Goal: Task Accomplishment & Management: Complete application form

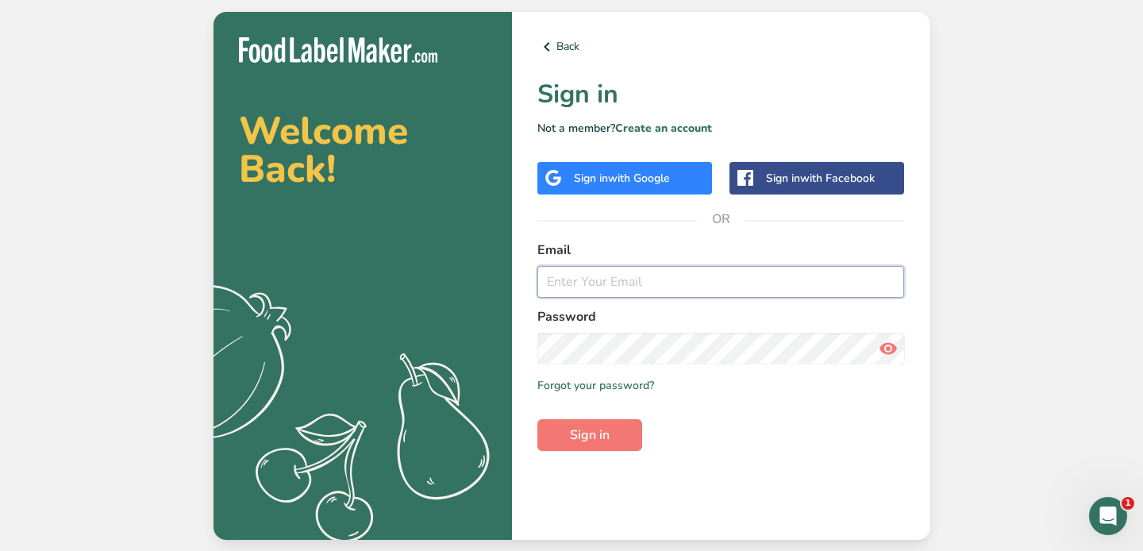
click at [641, 289] on input "email" at bounding box center [720, 282] width 367 height 32
type input "[EMAIL_ADDRESS][DOMAIN_NAME]"
click at [621, 429] on button "Sign in" at bounding box center [589, 435] width 105 height 32
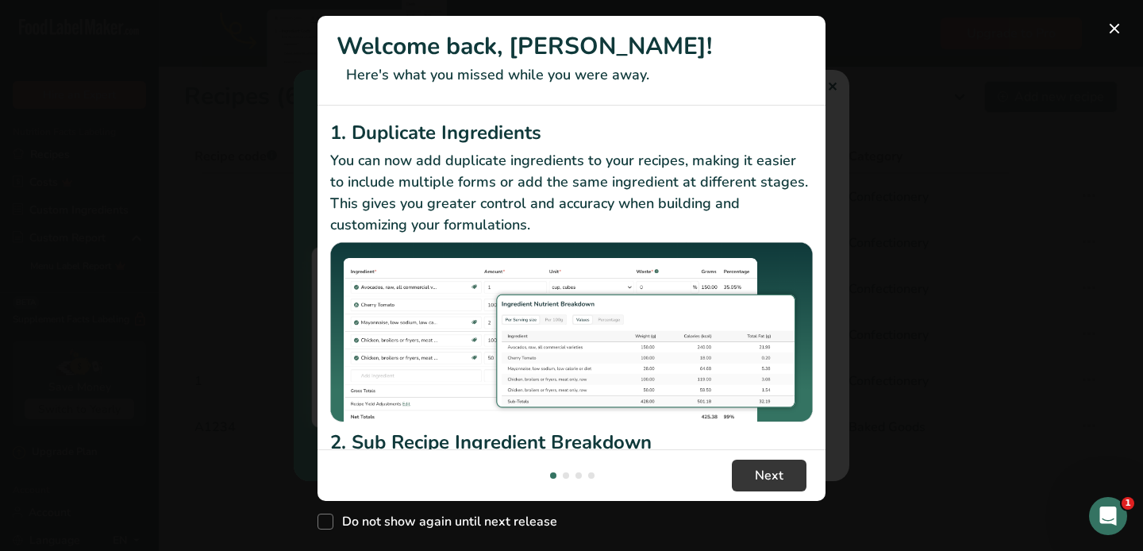
click at [1091, 325] on div "New Features" at bounding box center [571, 275] width 1143 height 551
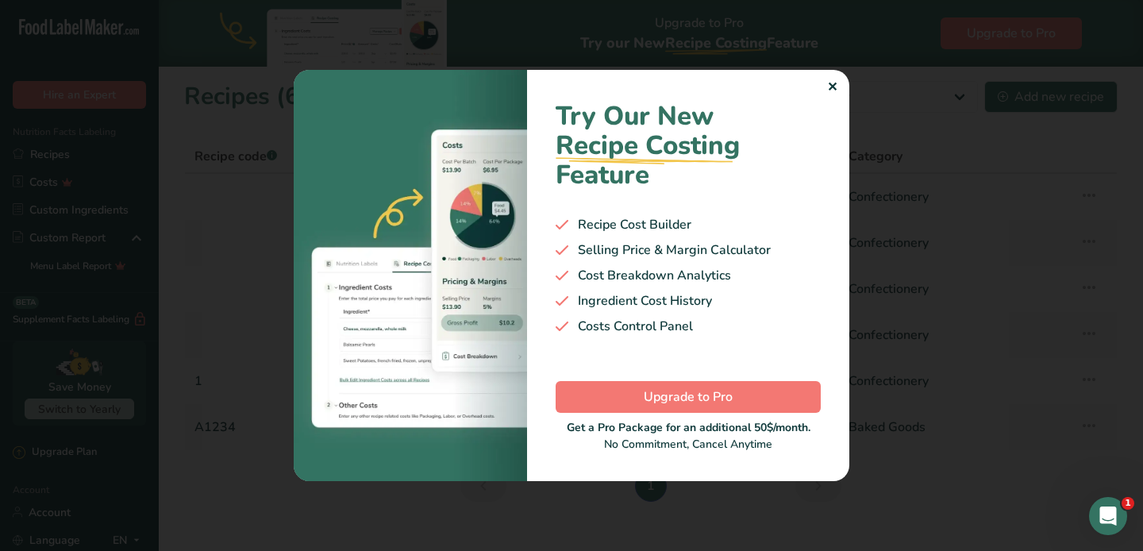
click at [928, 94] on div at bounding box center [571, 275] width 1143 height 551
click at [836, 92] on div "✕" at bounding box center [832, 87] width 10 height 19
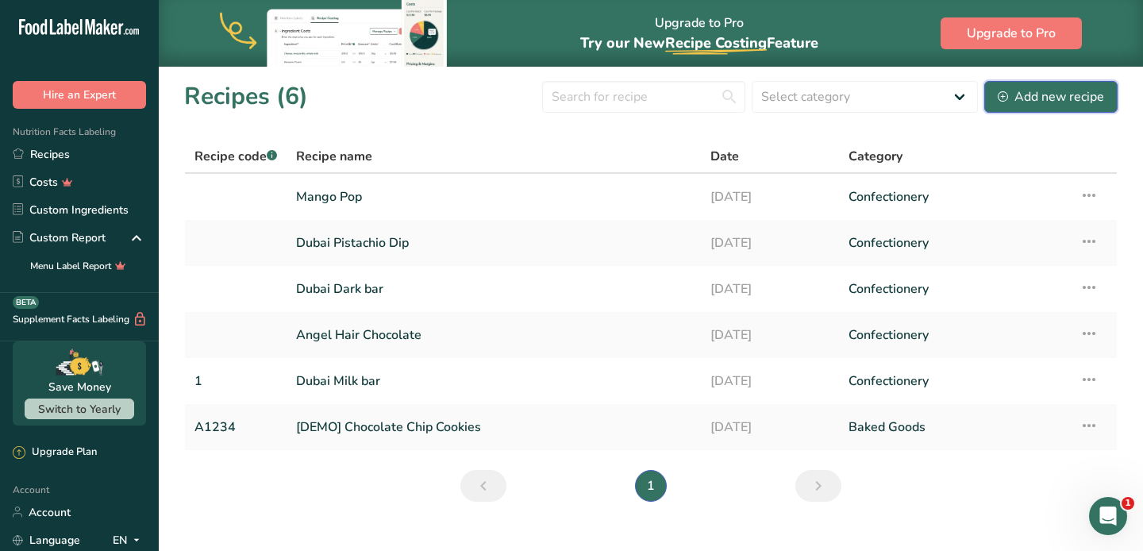
click at [1052, 92] on div "Add new recipe" at bounding box center [1051, 96] width 106 height 19
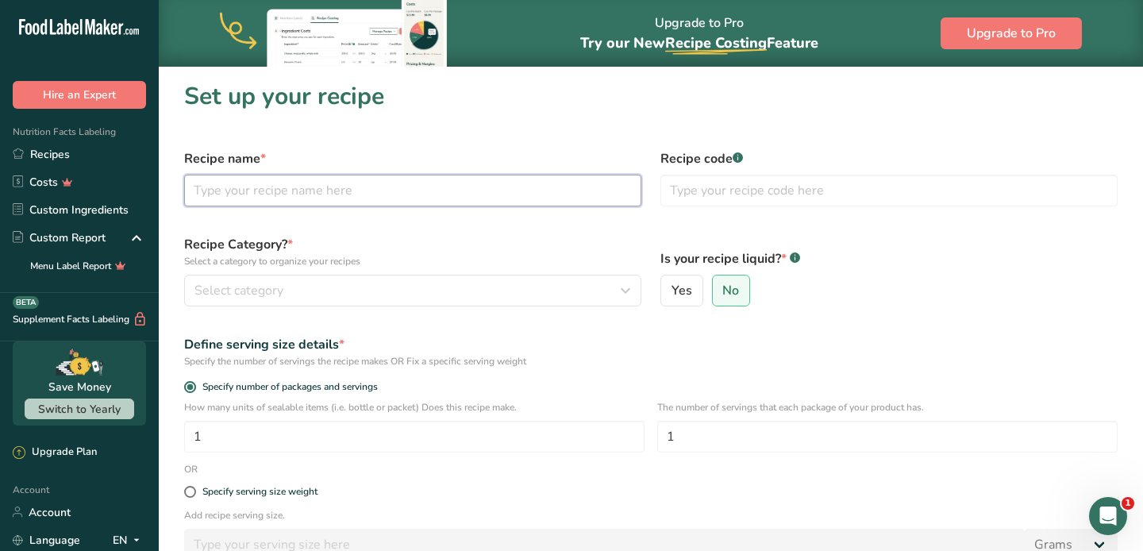
click at [310, 192] on input "text" at bounding box center [412, 191] width 457 height 32
type input "Sugar Cookies"
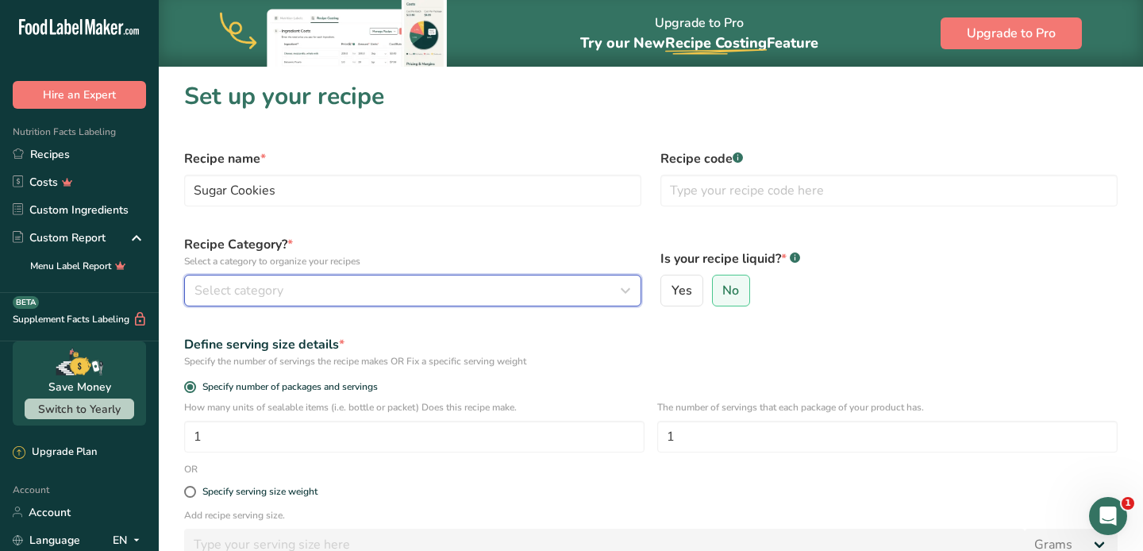
click at [383, 294] on div "Select category" at bounding box center [407, 290] width 427 height 19
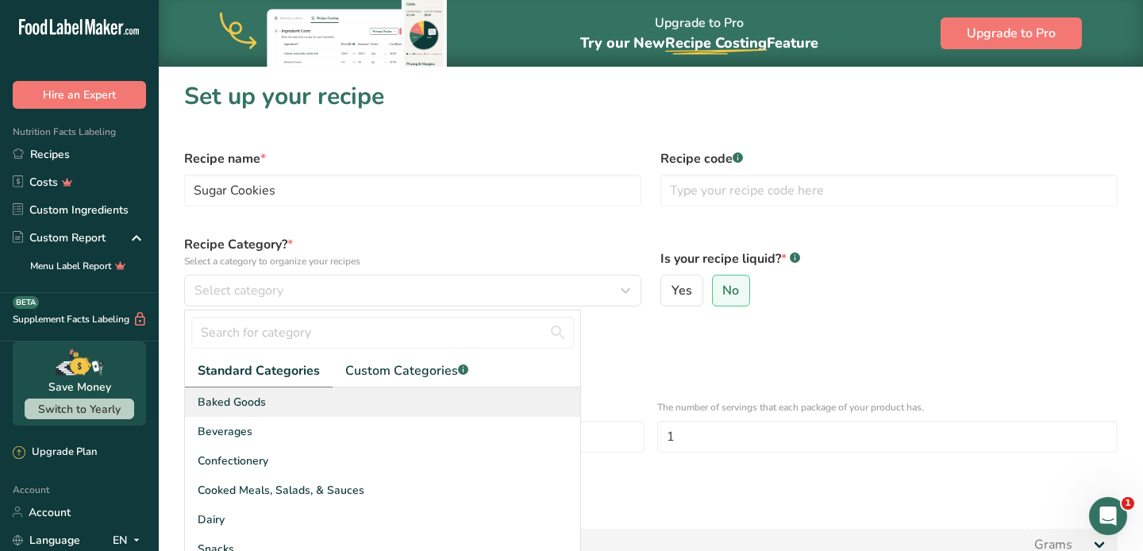
click at [268, 399] on div "Baked Goods" at bounding box center [382, 401] width 395 height 29
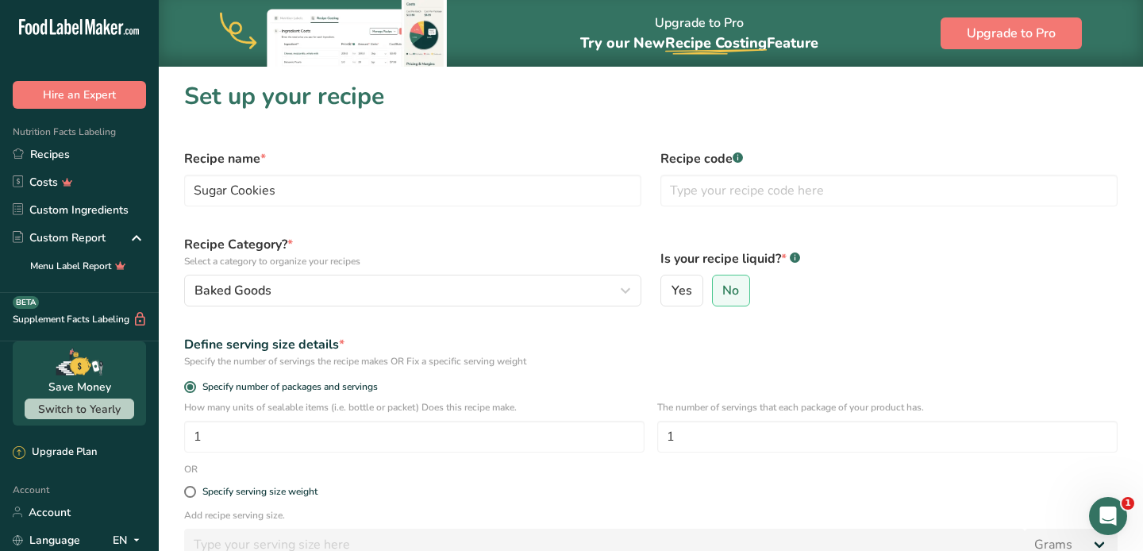
click at [598, 340] on div "Define serving size details *" at bounding box center [650, 344] width 933 height 19
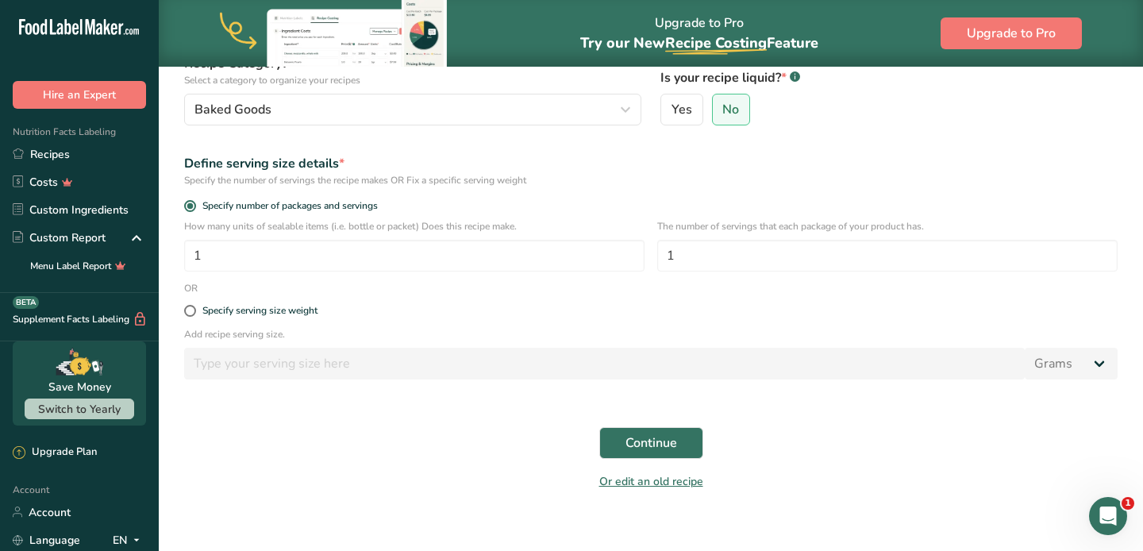
scroll to position [197, 0]
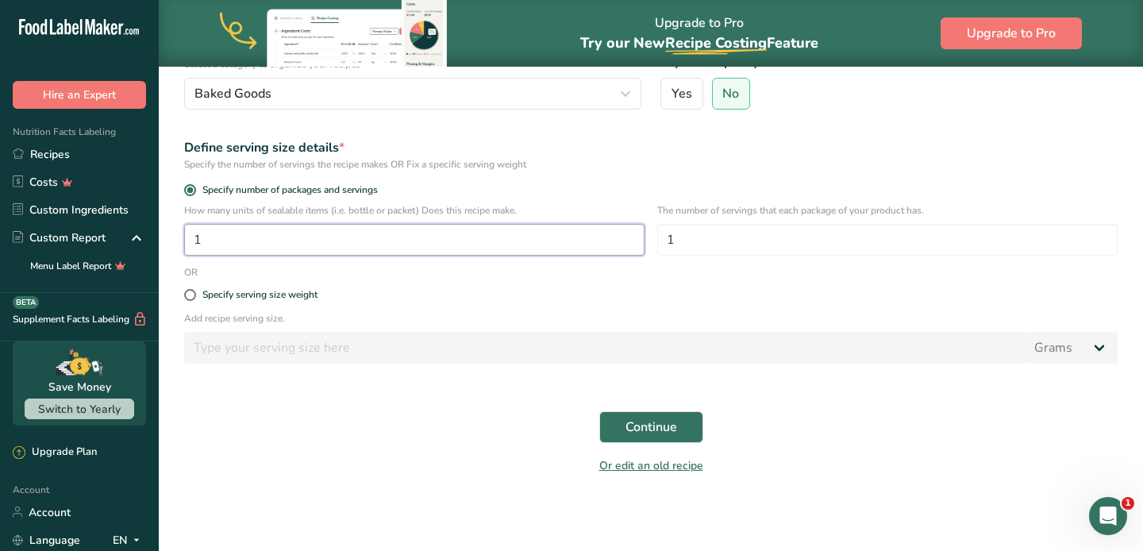
click at [323, 245] on input "1" at bounding box center [414, 240] width 460 height 32
type input "50"
click at [658, 291] on label "Specify serving size weight" at bounding box center [650, 295] width 933 height 12
click at [194, 291] on input "Specify serving size weight" at bounding box center [189, 295] width 10 height 10
radio input "true"
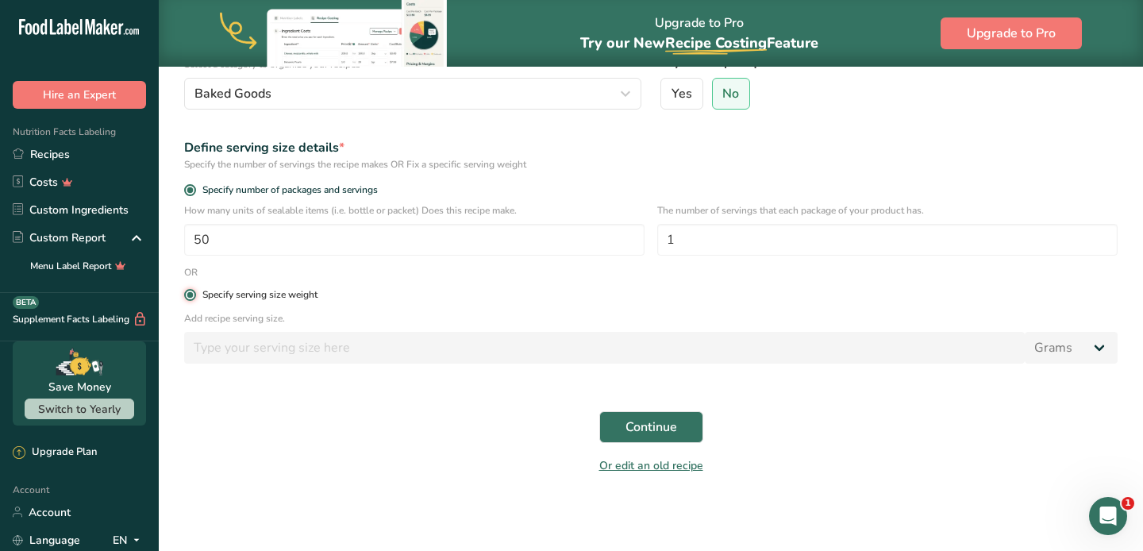
radio input "false"
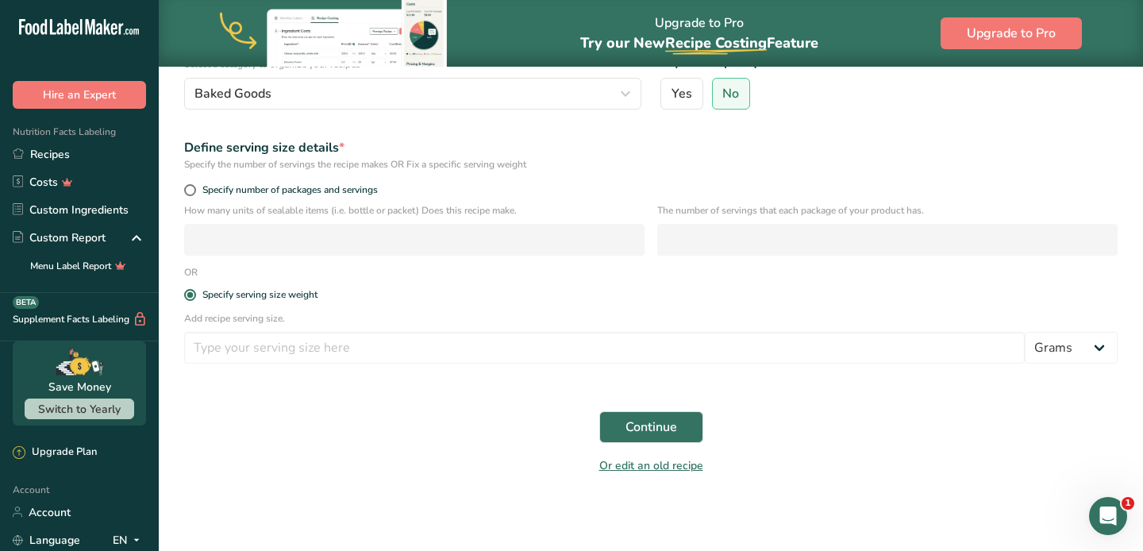
click at [448, 221] on div "How many units of sealable items (i.e. bottle or packet) Does this recipe make." at bounding box center [414, 229] width 460 height 52
click at [186, 190] on span at bounding box center [190, 190] width 12 height 12
click at [186, 190] on input "Specify number of packages and servings" at bounding box center [189, 190] width 10 height 10
radio input "true"
radio input "false"
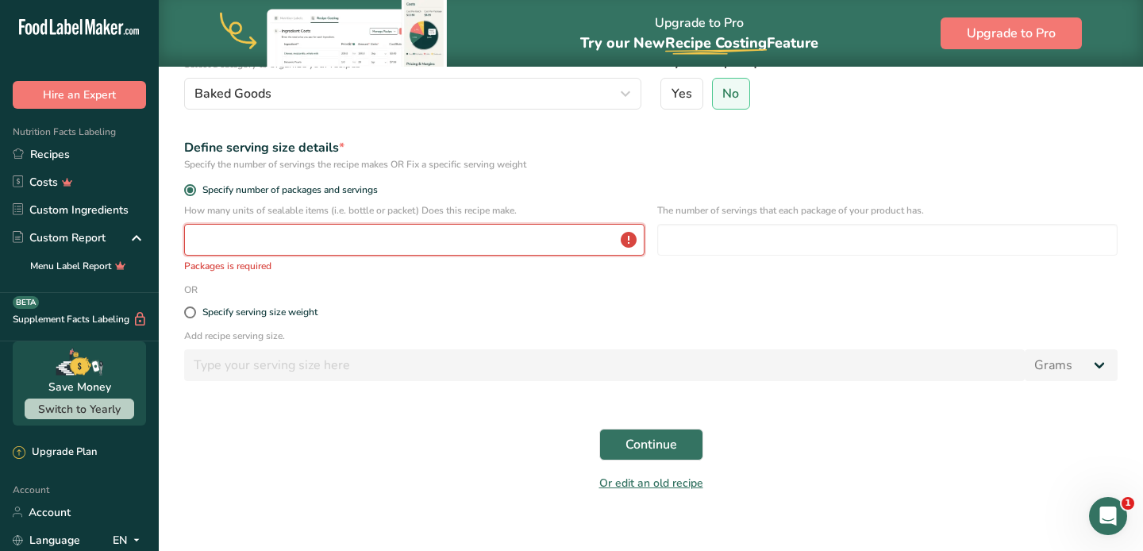
click at [270, 234] on input "number" at bounding box center [414, 240] width 460 height 32
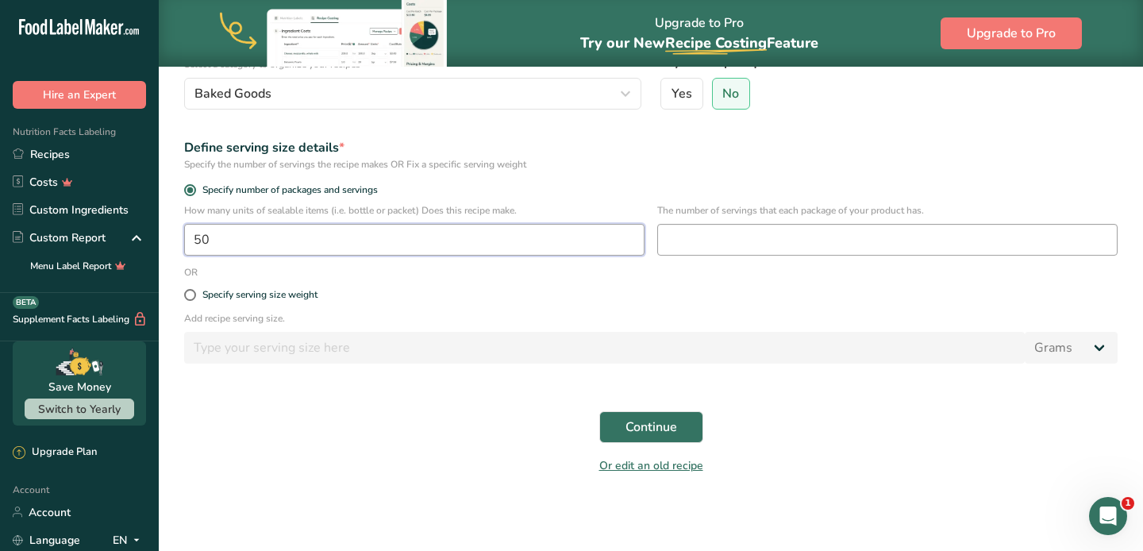
type input "50"
click at [736, 248] on input "number" at bounding box center [887, 240] width 460 height 32
click at [780, 238] on input "1" at bounding box center [887, 240] width 460 height 32
type input "1"
click at [683, 425] on button "Continue" at bounding box center [651, 427] width 104 height 32
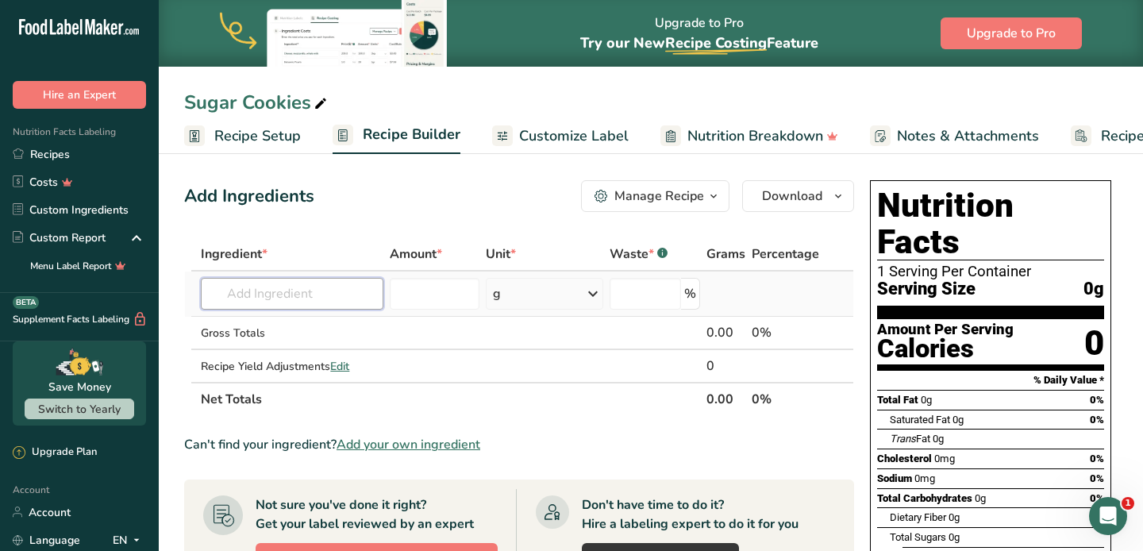
click at [333, 296] on input "text" at bounding box center [292, 294] width 183 height 32
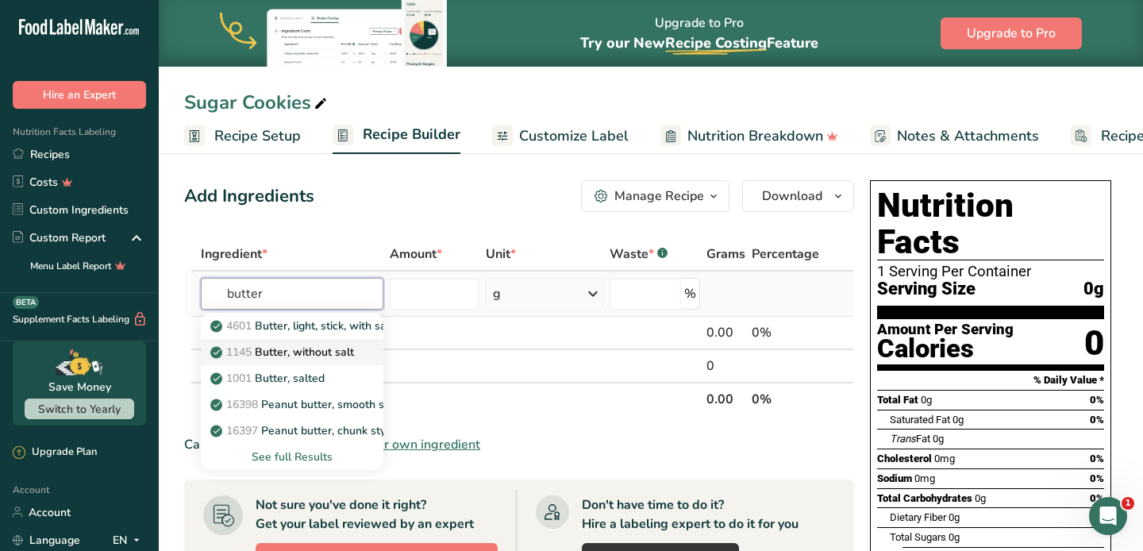
type input "butter"
click at [315, 352] on p "1145 Butter, without salt" at bounding box center [284, 352] width 140 height 17
type input "Butter, without salt"
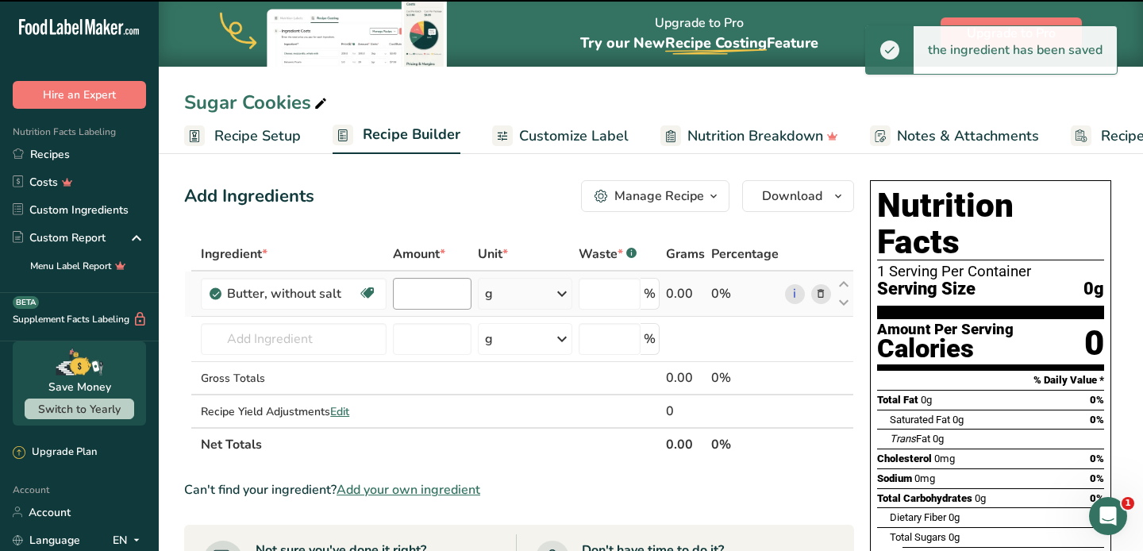
type input "0"
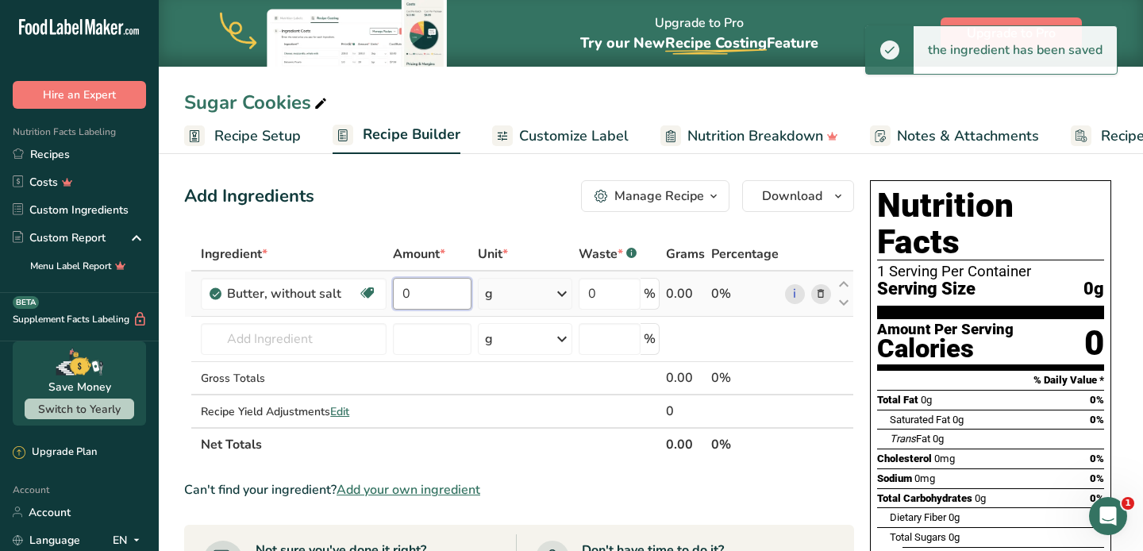
click at [430, 294] on input "0" at bounding box center [432, 294] width 79 height 32
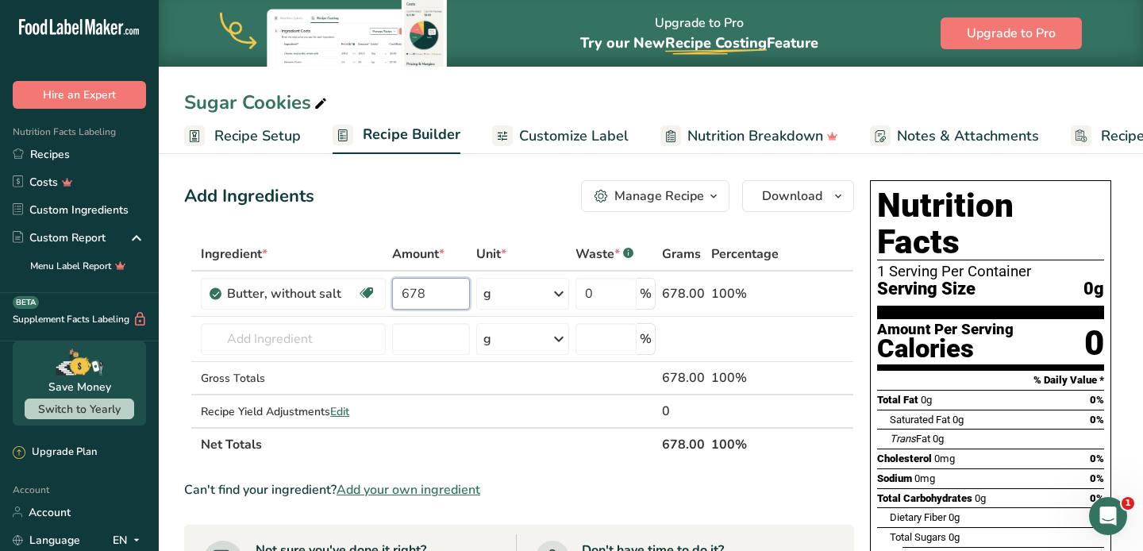
type input "678"
click at [530, 252] on div "Ingredient * Amount * Unit * Waste * .a-a{fill:#347362;}.b-a{fill:#fff;} Grams …" at bounding box center [519, 349] width 670 height 224
click at [244, 343] on input "text" at bounding box center [293, 339] width 185 height 32
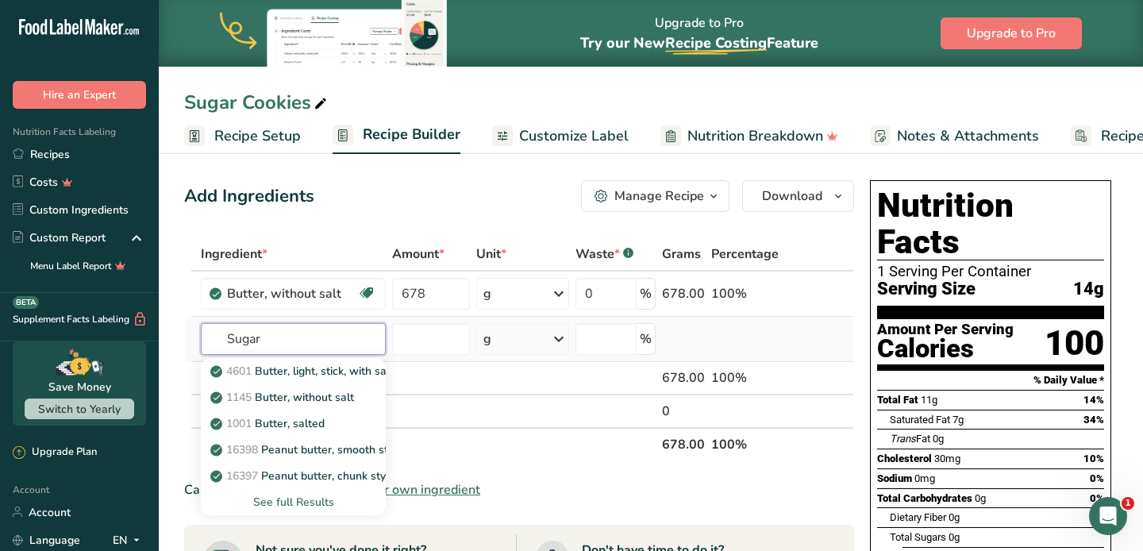
type input "Sugar"
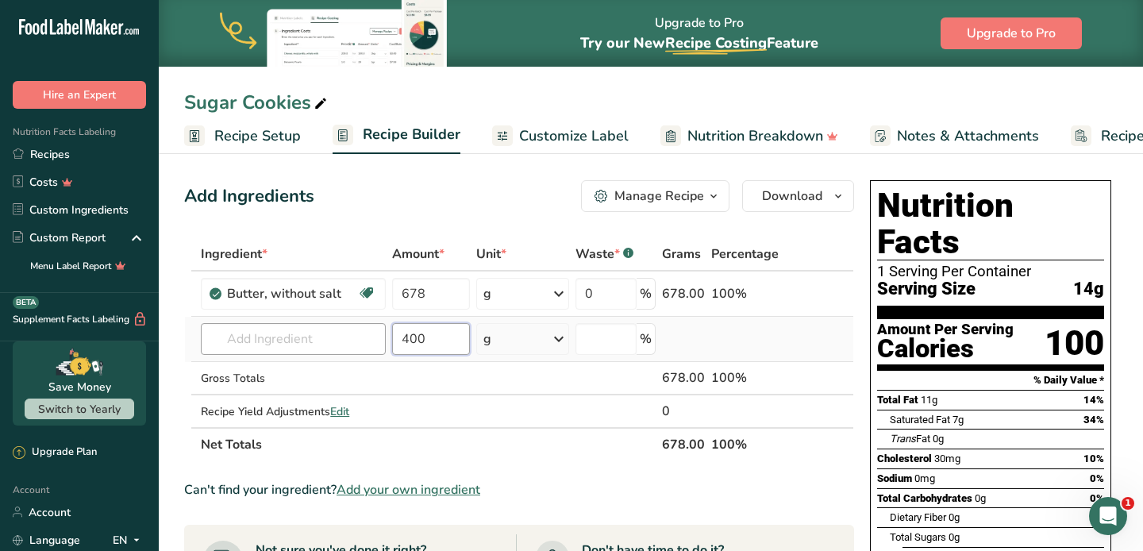
type input "400"
click at [282, 344] on input "text" at bounding box center [293, 339] width 185 height 32
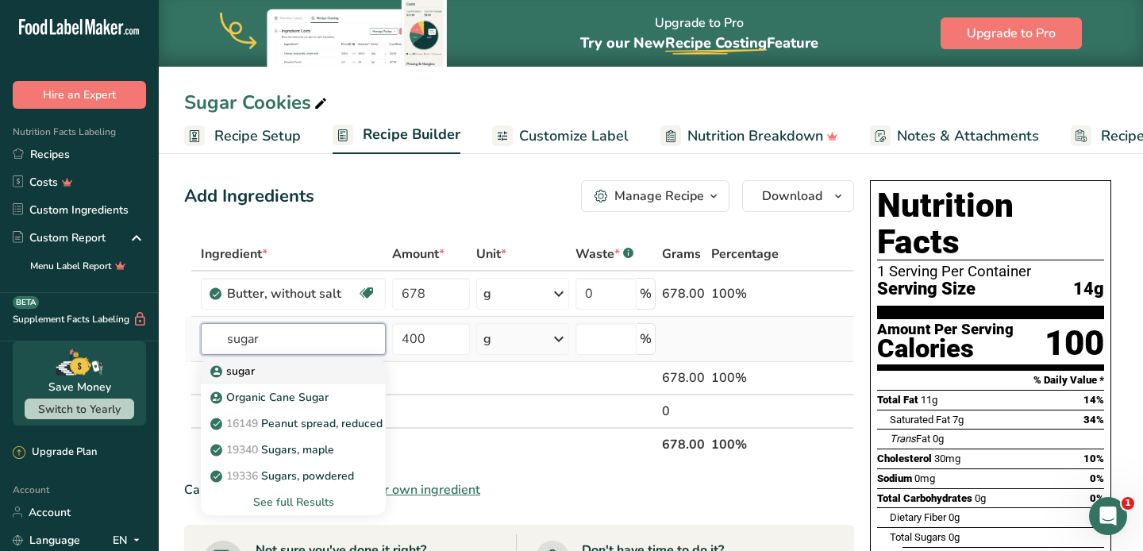
type input "sugar"
click at [262, 371] on div "sugar" at bounding box center [281, 371] width 134 height 17
type input "sugar"
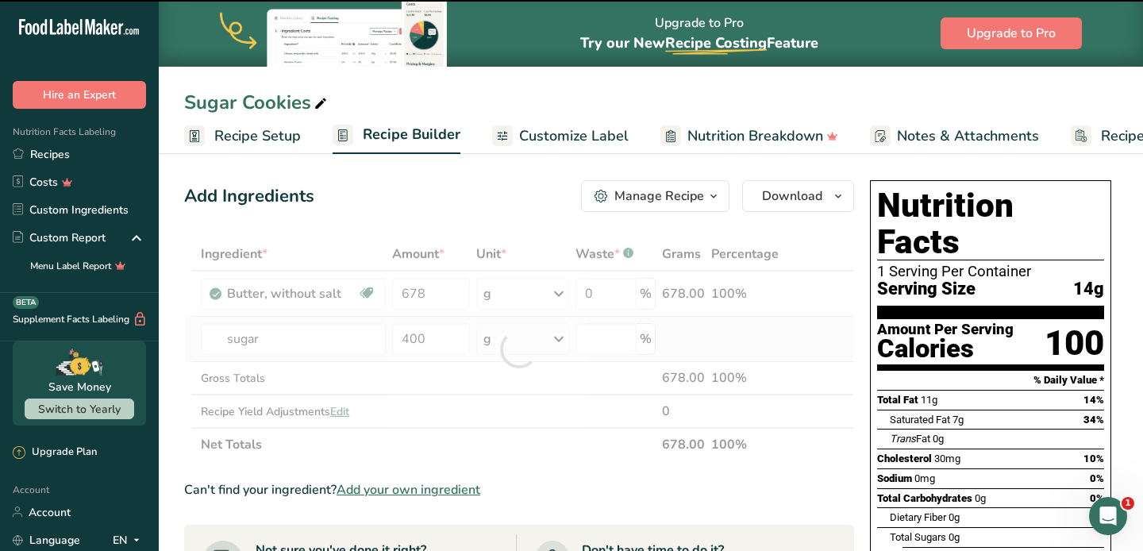
type input "0"
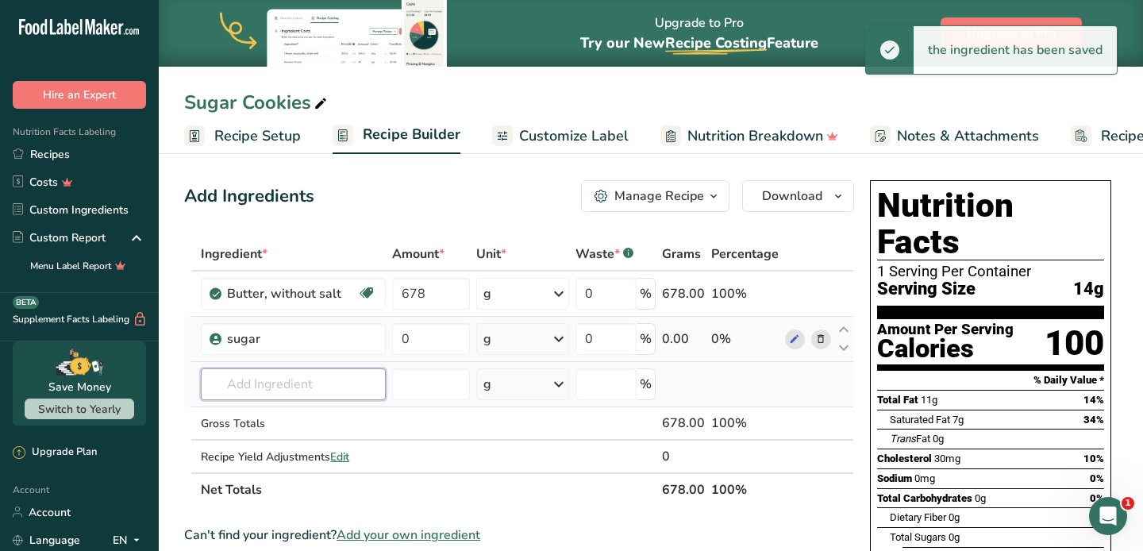
click at [265, 387] on input "text" at bounding box center [293, 384] width 185 height 32
click at [233, 340] on div "sugar" at bounding box center [301, 338] width 149 height 19
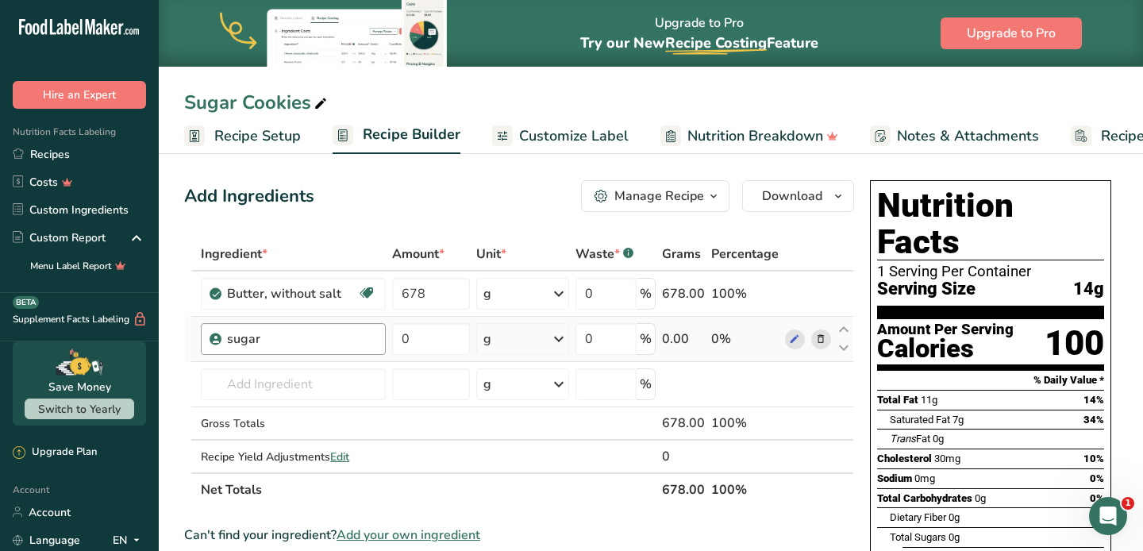
click at [232, 340] on div "sugar" at bounding box center [301, 338] width 149 height 19
click at [296, 341] on div "sugar" at bounding box center [301, 338] width 149 height 19
click at [275, 341] on div "sugar" at bounding box center [301, 338] width 149 height 19
click at [275, 339] on div "sugar" at bounding box center [301, 338] width 149 height 19
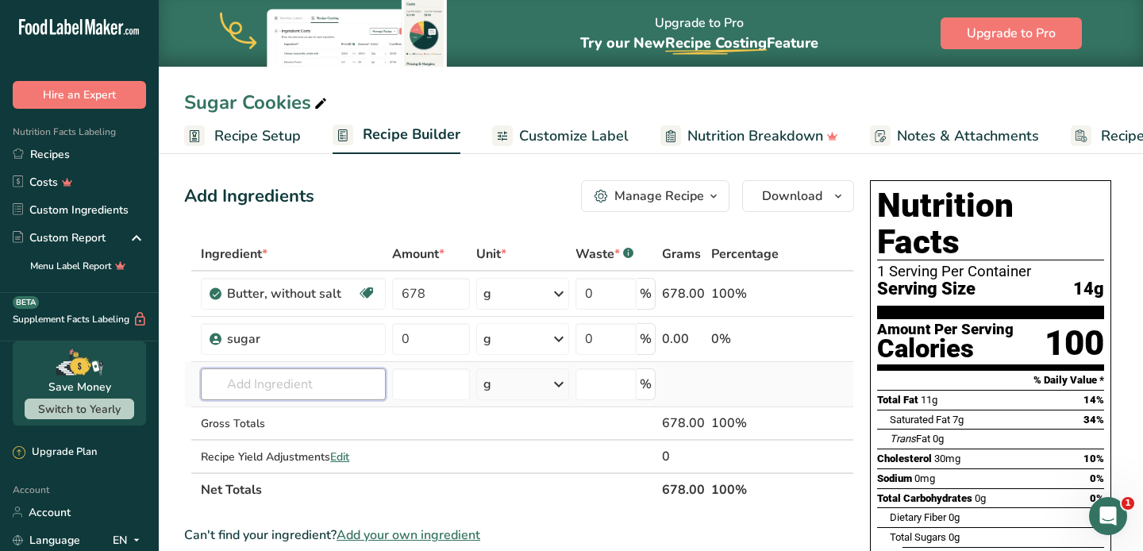
click at [271, 384] on input "text" at bounding box center [293, 384] width 185 height 32
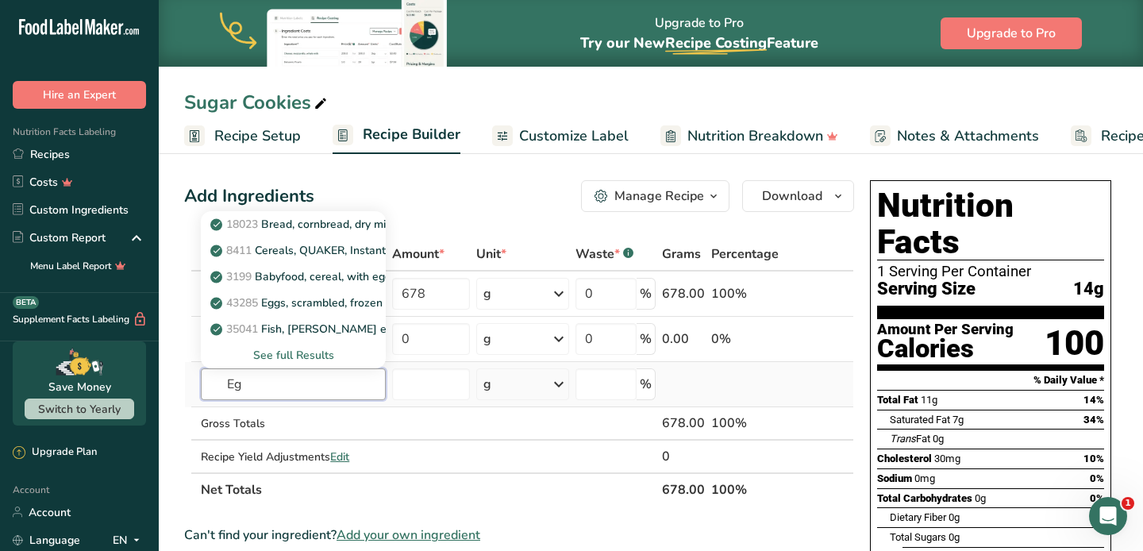
type input "E"
type input "whole eggs"
click at [351, 222] on p "1123 Egg, whole, raw, fresh" at bounding box center [291, 224] width 154 height 17
type input "Egg, whole, raw, fresh"
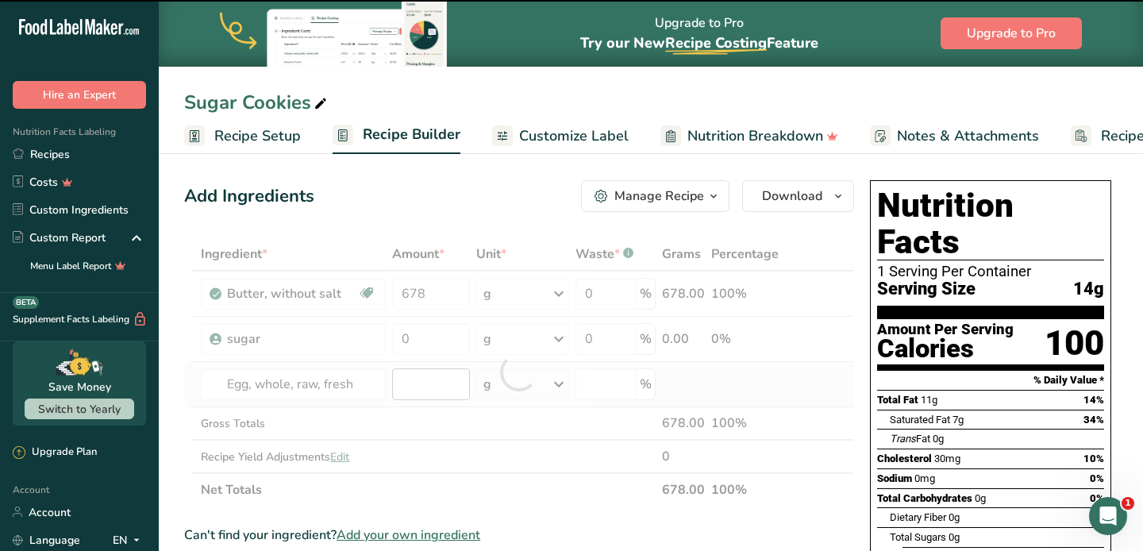
type input "0"
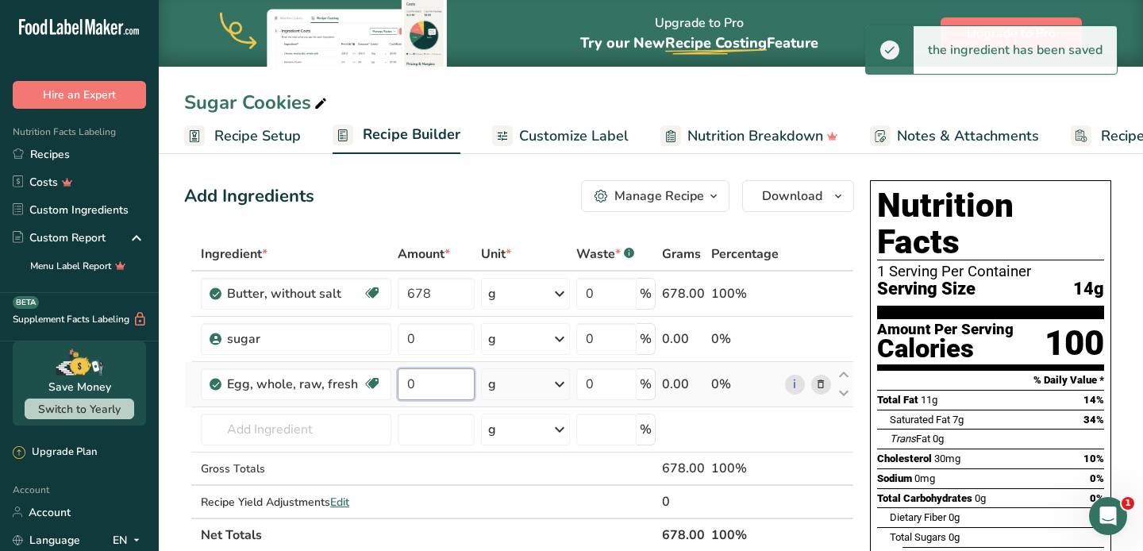
click at [437, 383] on input "0" at bounding box center [436, 384] width 77 height 32
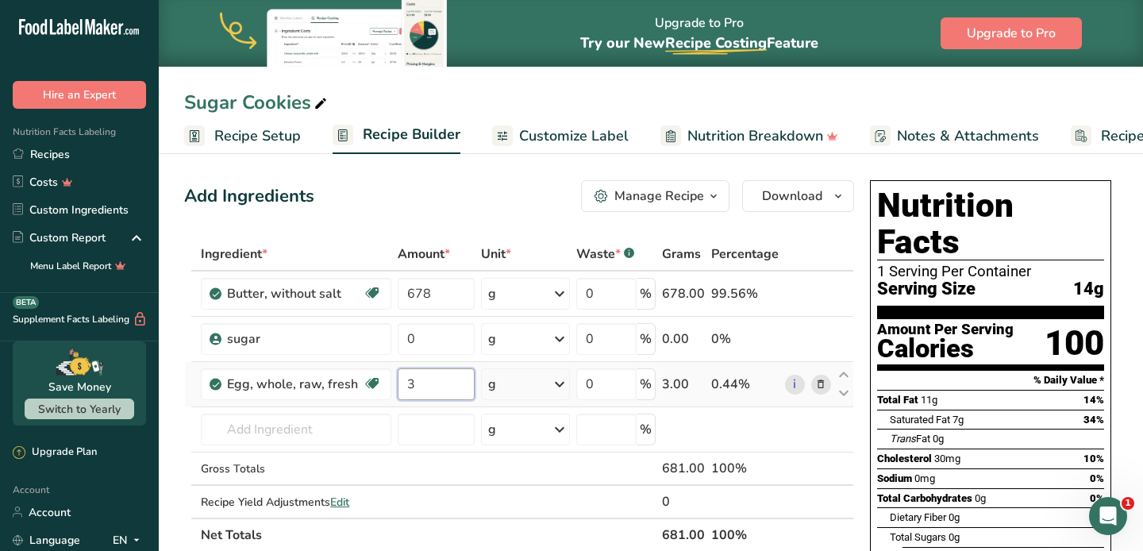
type input "3"
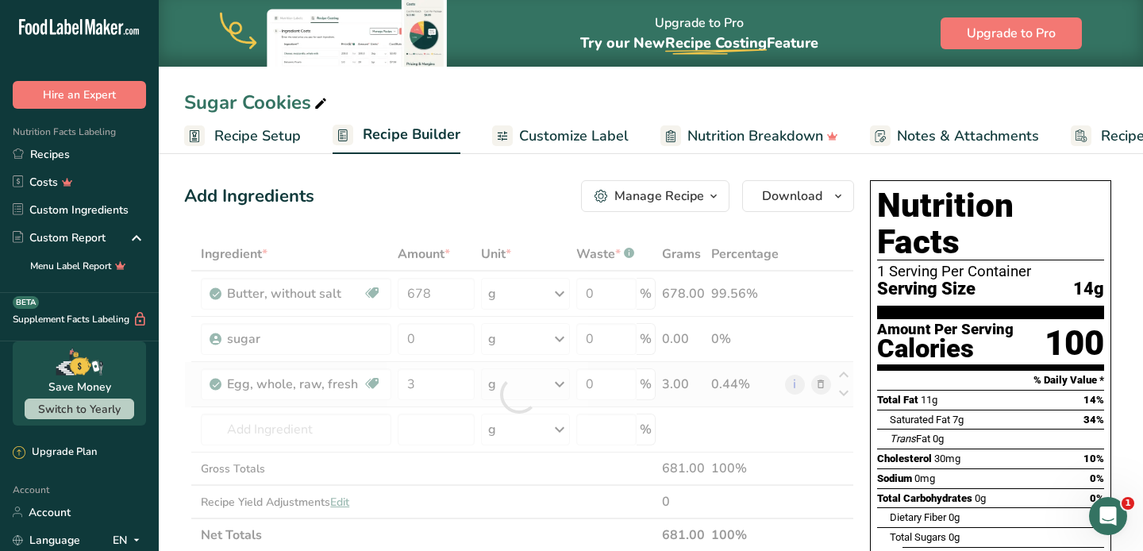
click at [518, 385] on div "Ingredient * Amount * Unit * Waste * .a-a{fill:#347362;}.b-a{fill:#fff;} Grams …" at bounding box center [519, 394] width 670 height 314
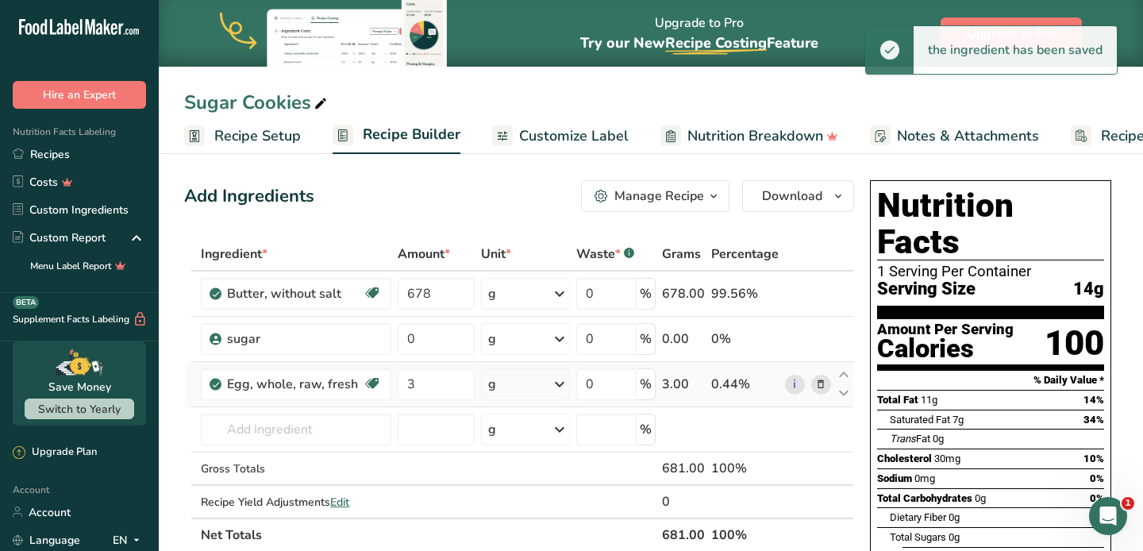
click at [555, 387] on icon at bounding box center [559, 384] width 19 height 29
click at [548, 444] on div "1 large" at bounding box center [557, 437] width 133 height 23
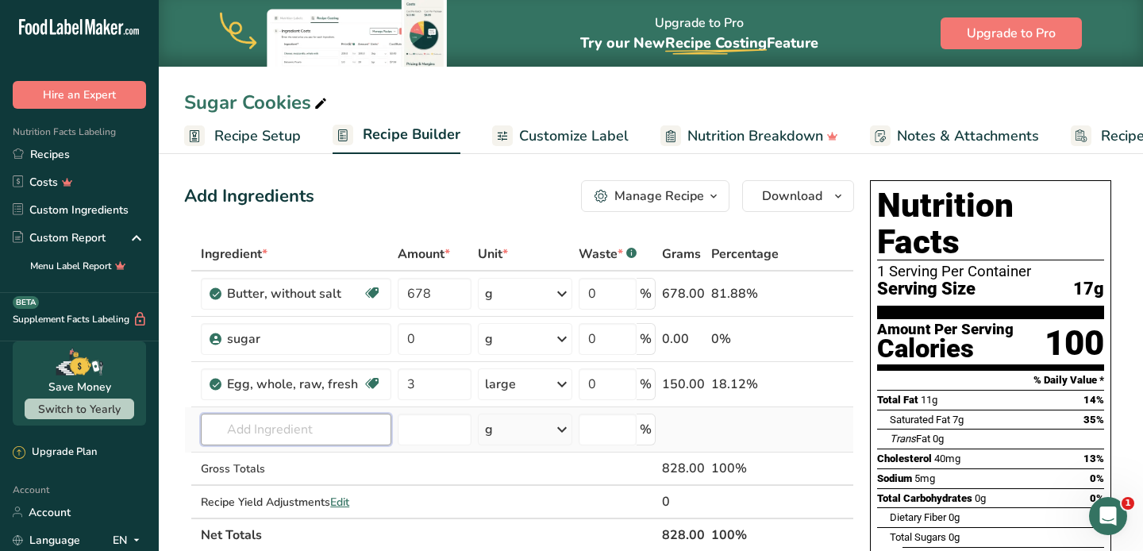
click at [284, 433] on input "text" at bounding box center [296, 430] width 190 height 32
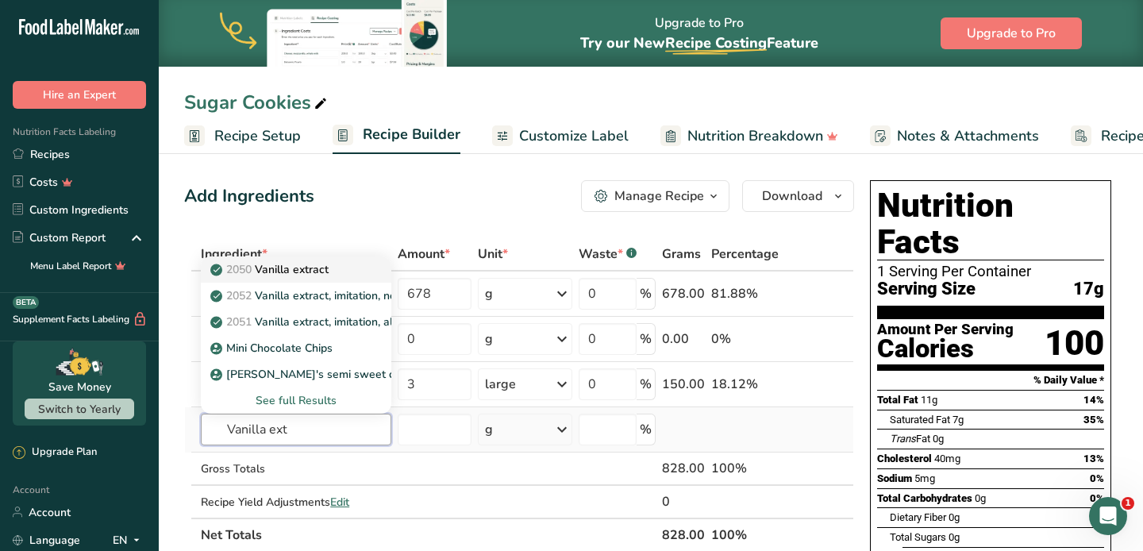
type input "Vanilla ext"
click at [333, 268] on div "2050 Vanilla extract" at bounding box center [284, 269] width 140 height 17
type input "Vanilla extract"
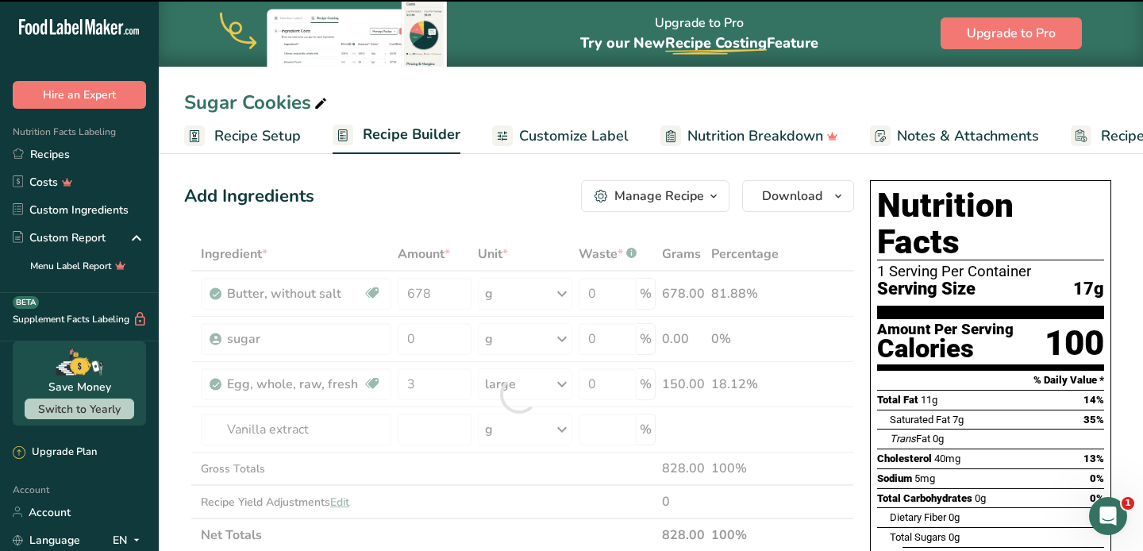
type input "0"
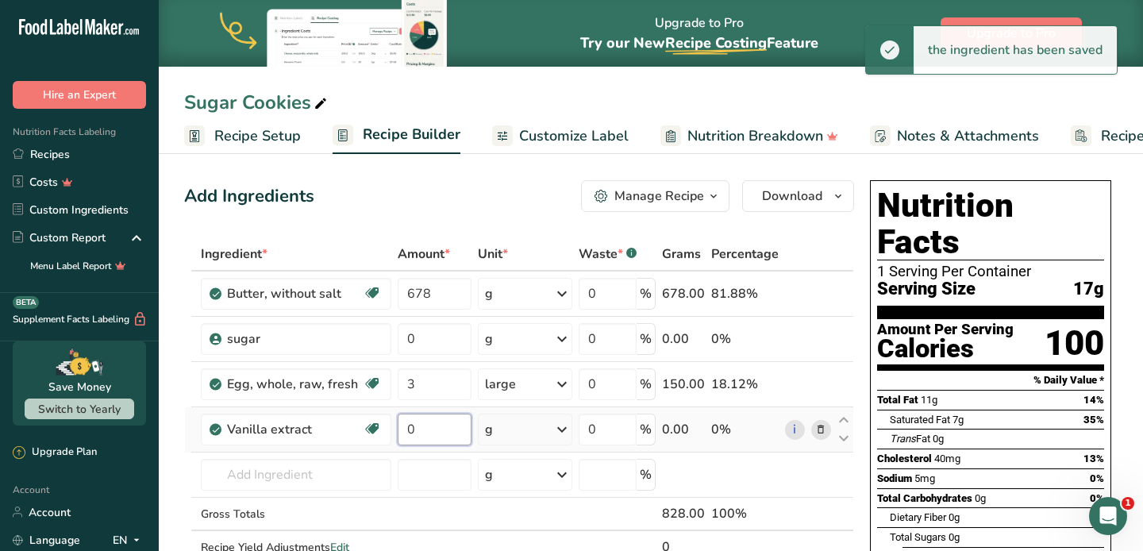
click at [457, 430] on input "0" at bounding box center [435, 430] width 74 height 32
type input "3"
click at [545, 433] on div "Ingredient * Amount * Unit * Waste * .a-a{fill:#347362;}.b-a{fill:#fff;} Grams …" at bounding box center [519, 417] width 670 height 360
click at [564, 429] on icon at bounding box center [561, 429] width 19 height 29
click at [538, 506] on div "1 tbsp" at bounding box center [553, 505] width 133 height 23
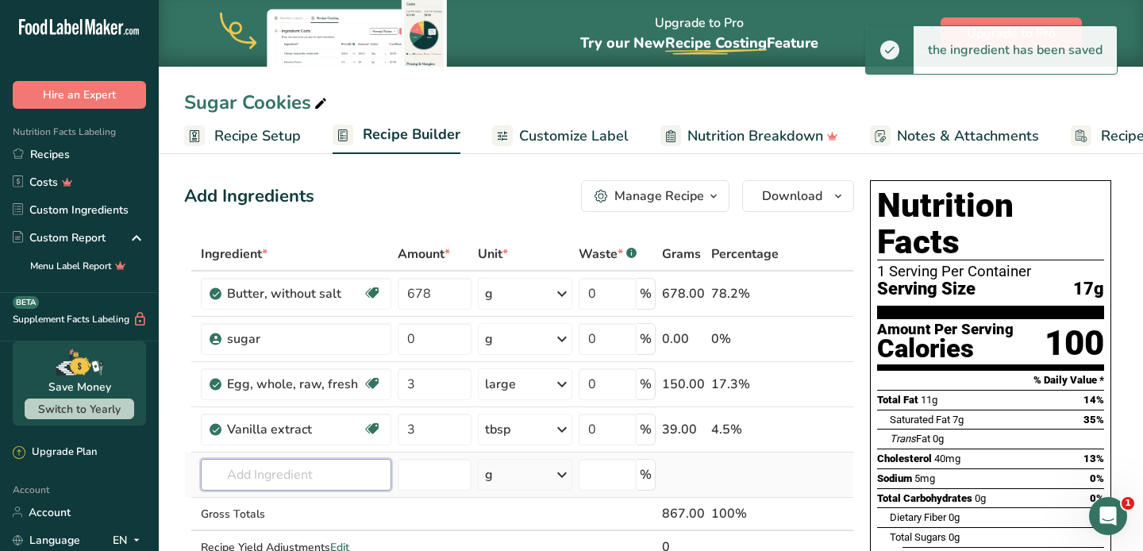
click at [291, 478] on input "text" at bounding box center [296, 475] width 190 height 32
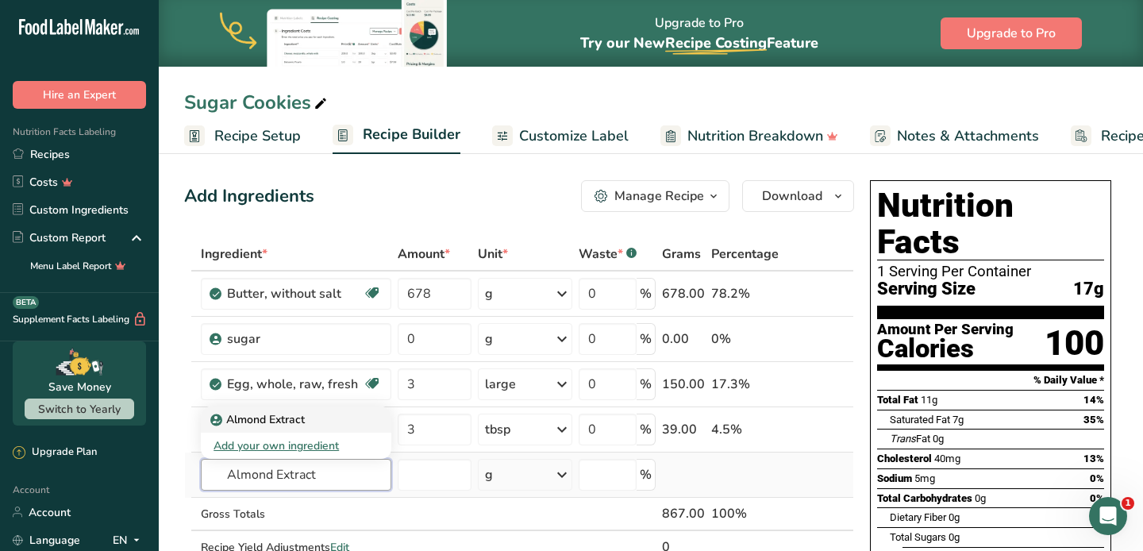
type input "Almond Extract"
click at [286, 421] on p "Almond Extract" at bounding box center [259, 419] width 91 height 17
type input "Almond Extract"
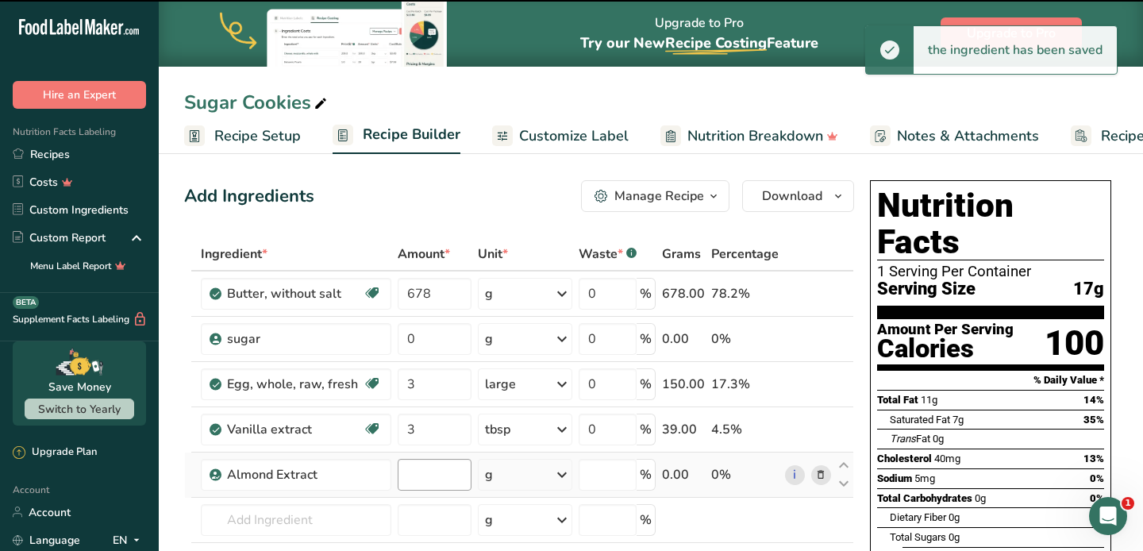
type input "0"
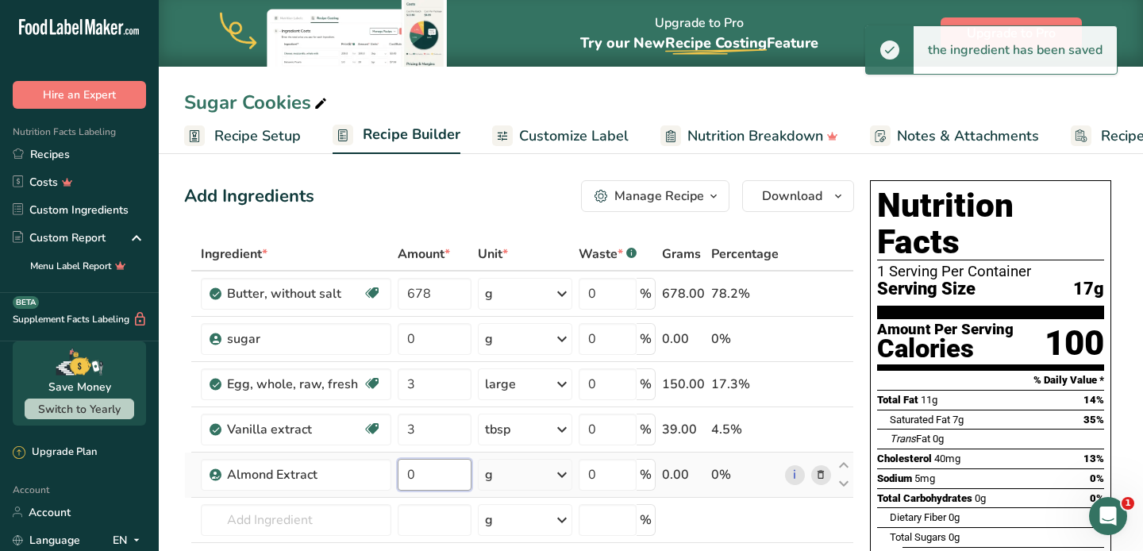
click at [437, 477] on input "0" at bounding box center [435, 475] width 74 height 32
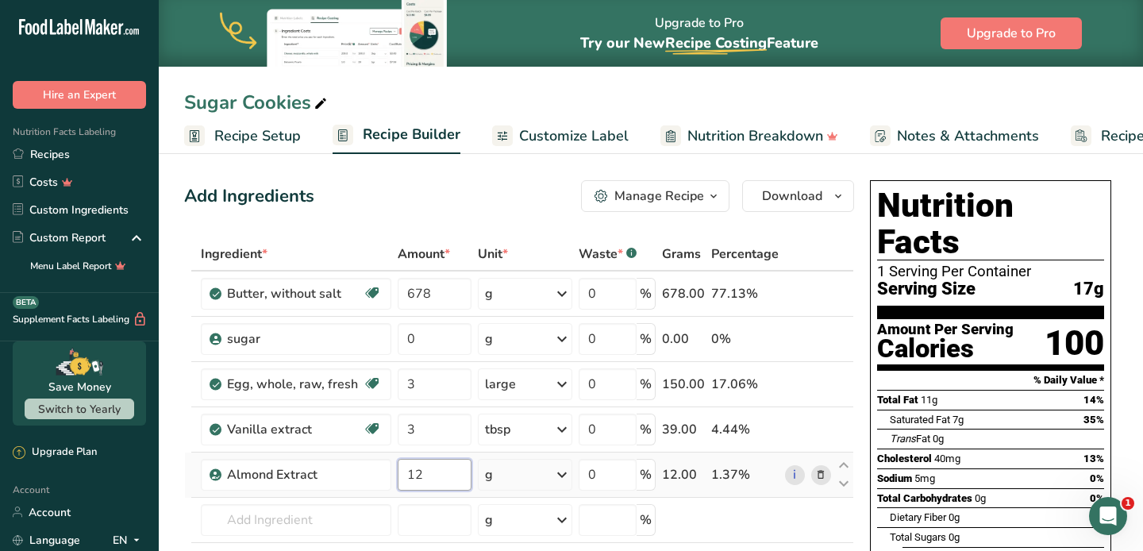
type input "1"
click at [545, 482] on div "Ingredient * Amount * Unit * Waste * .a-a{fill:#347362;}.b-a{fill:#fff;} Grams …" at bounding box center [519, 439] width 670 height 405
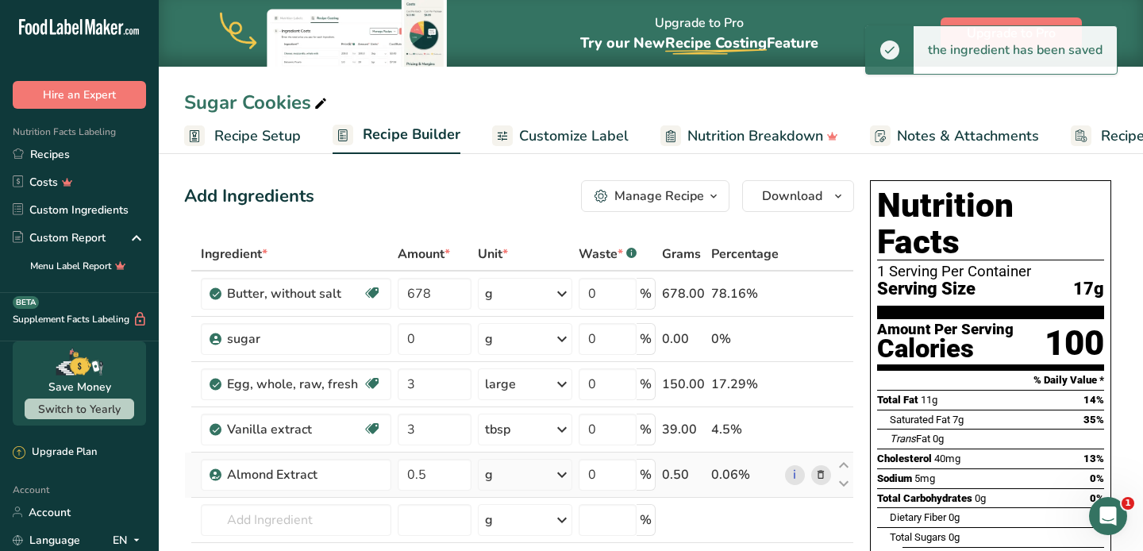
click at [563, 468] on icon at bounding box center [561, 474] width 19 height 29
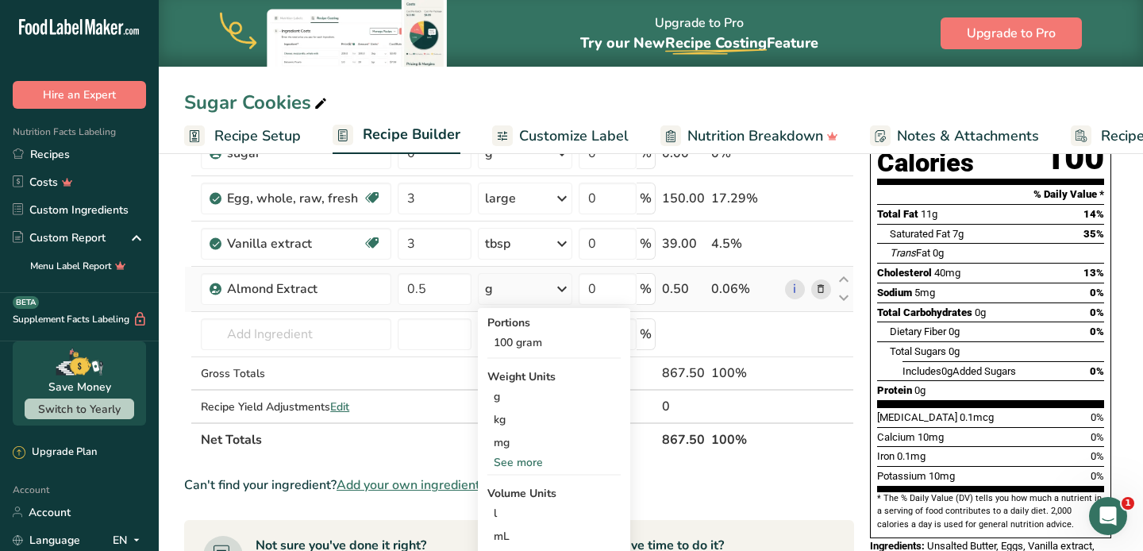
scroll to position [172, 0]
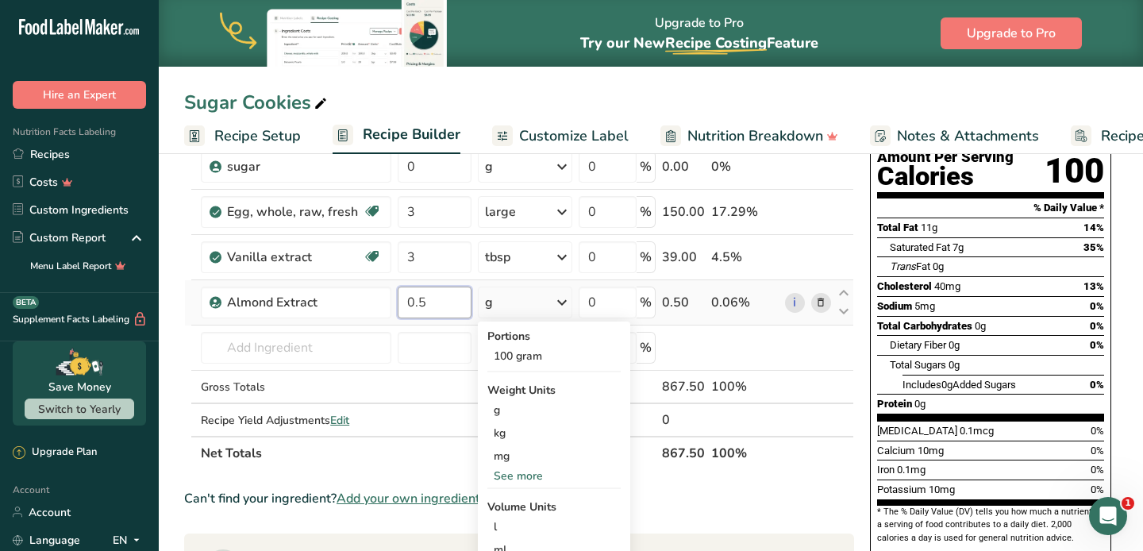
click at [444, 306] on input "0.5" at bounding box center [435, 303] width 74 height 32
type input "0"
type input "1.5"
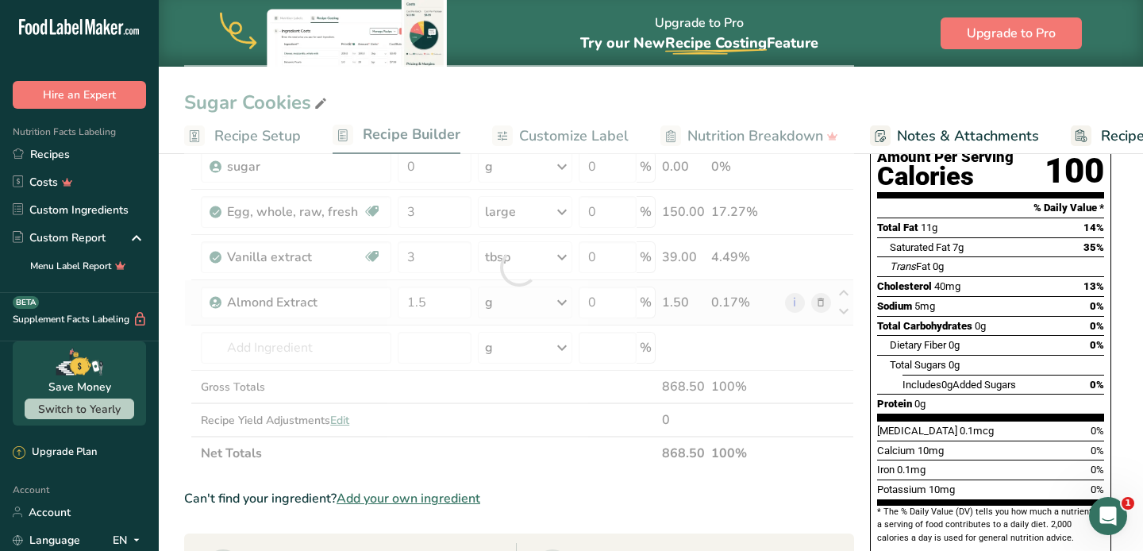
click at [530, 297] on div "Ingredient * Amount * Unit * Waste * .a-a{fill:#347362;}.b-a{fill:#fff;} Grams …" at bounding box center [519, 267] width 670 height 405
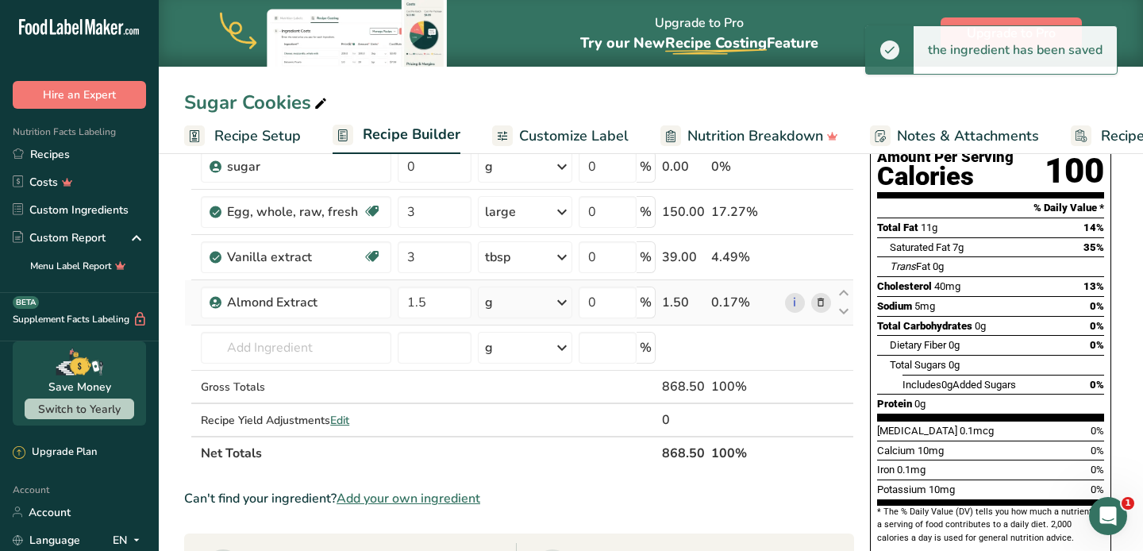
click at [548, 302] on div "g" at bounding box center [525, 303] width 94 height 32
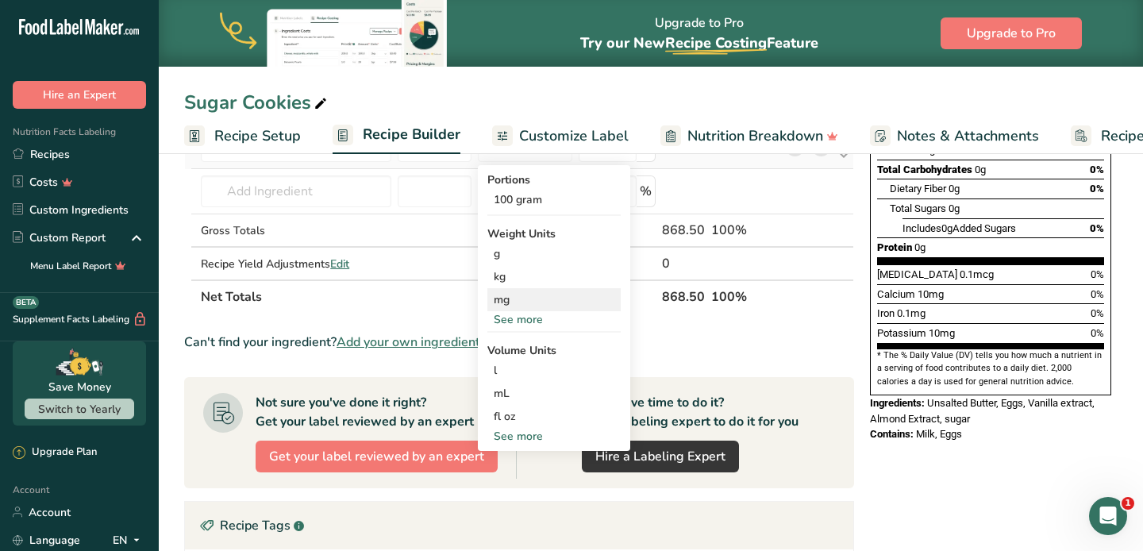
scroll to position [338, 0]
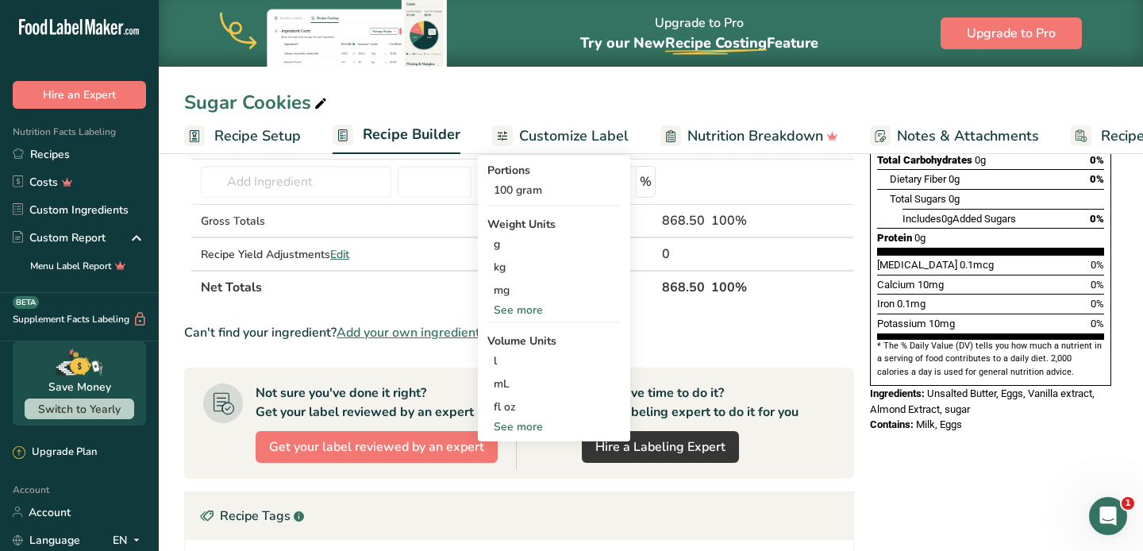
click at [535, 430] on div "See more" at bounding box center [553, 426] width 133 height 17
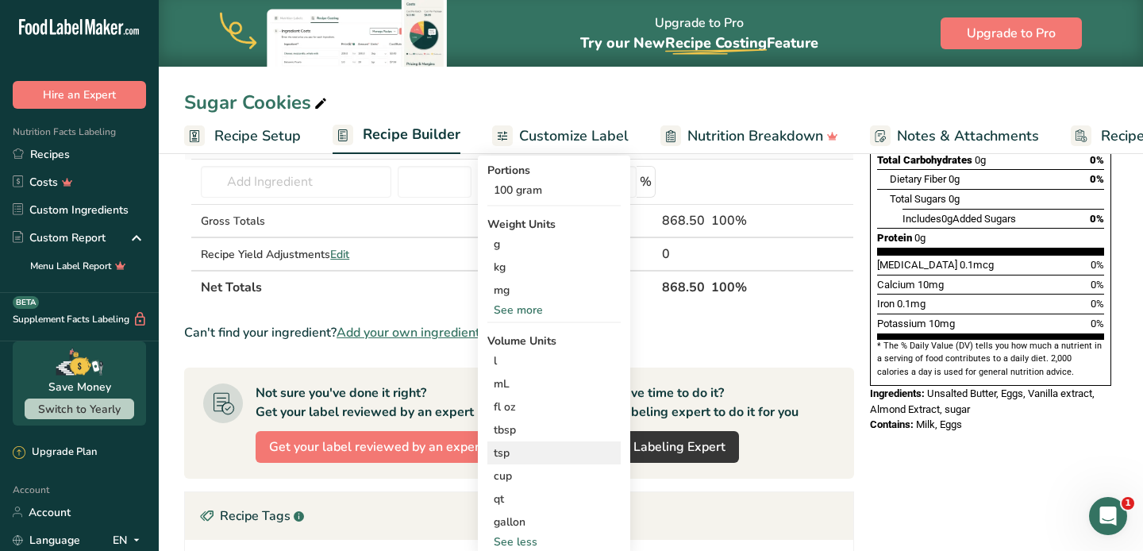
click at [524, 463] on div "tsp Volume units require a density conversion. If you know your ingredient's de…" at bounding box center [553, 452] width 133 height 23
click at [515, 450] on div "tsp" at bounding box center [554, 452] width 121 height 17
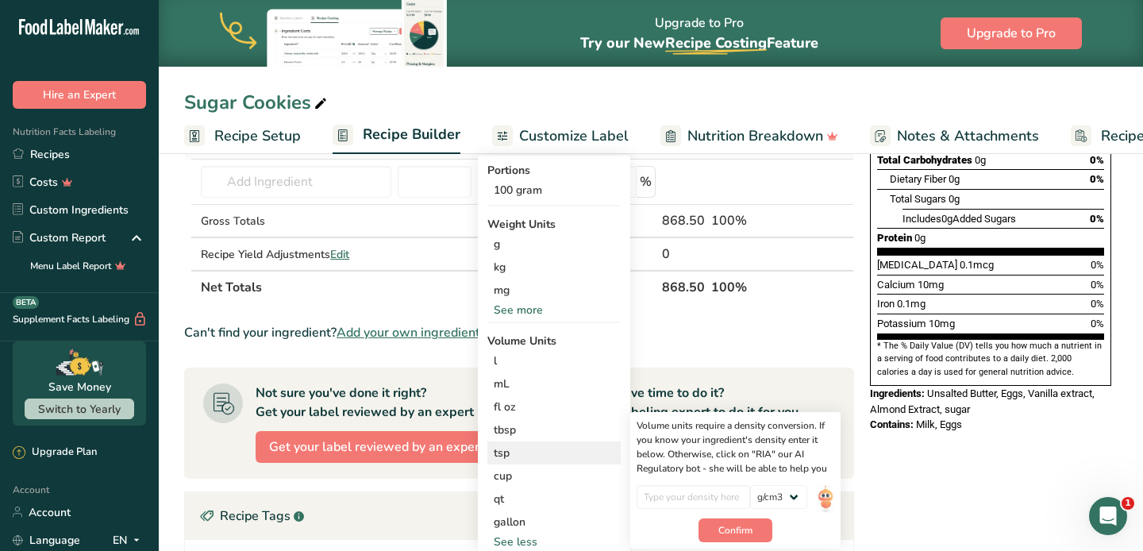
click at [507, 449] on div "tsp" at bounding box center [554, 452] width 121 height 17
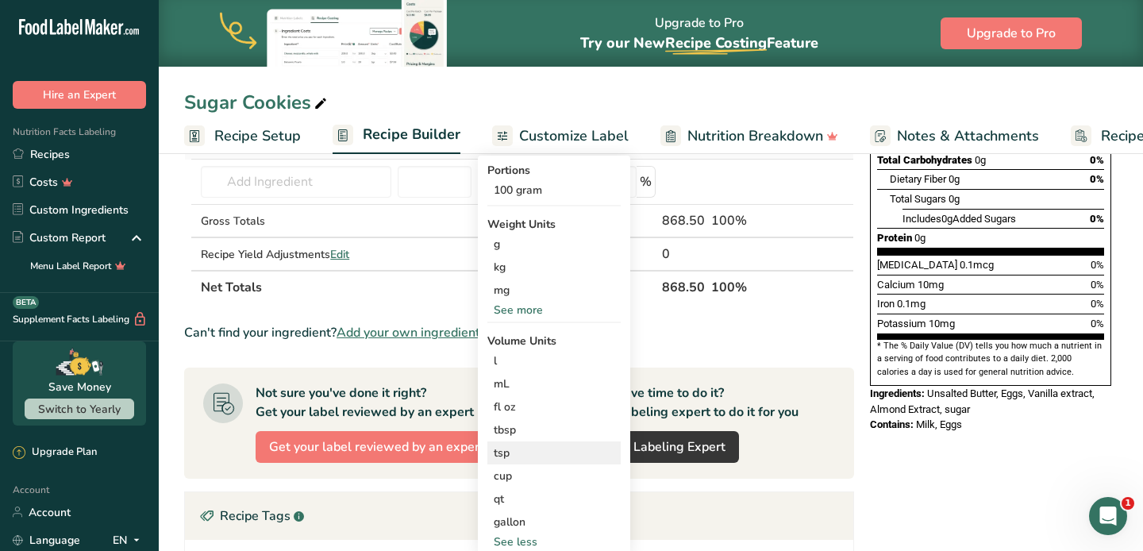
click at [507, 449] on div "tsp" at bounding box center [554, 452] width 121 height 17
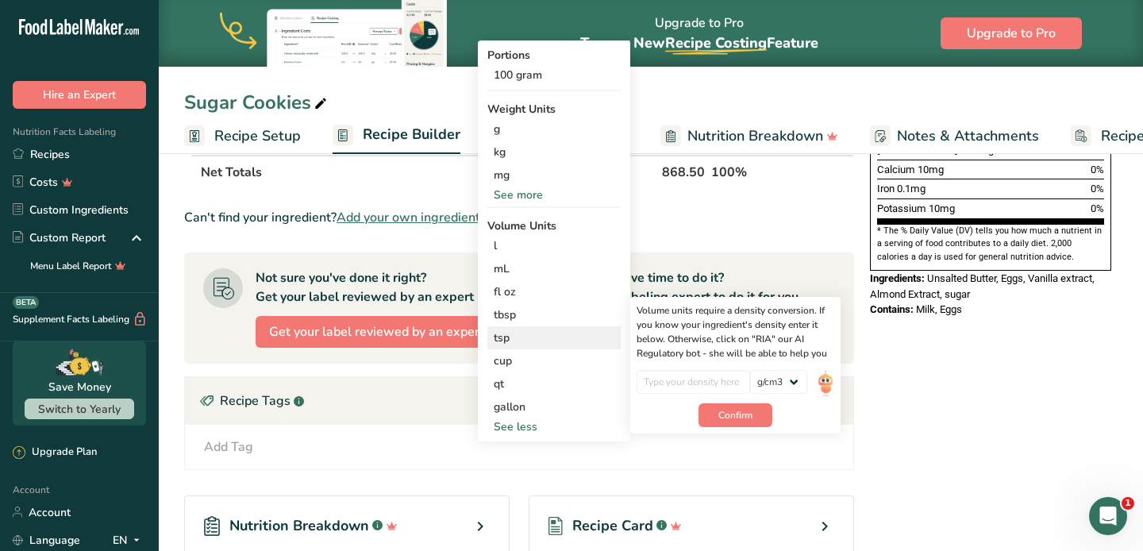
scroll to position [460, 0]
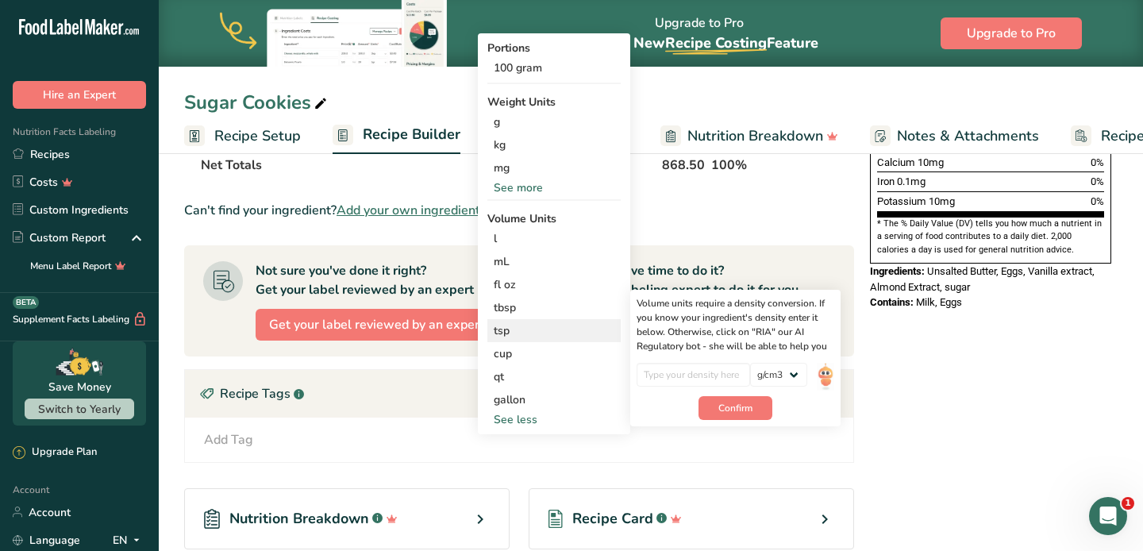
click at [524, 329] on div "tsp" at bounding box center [554, 330] width 121 height 17
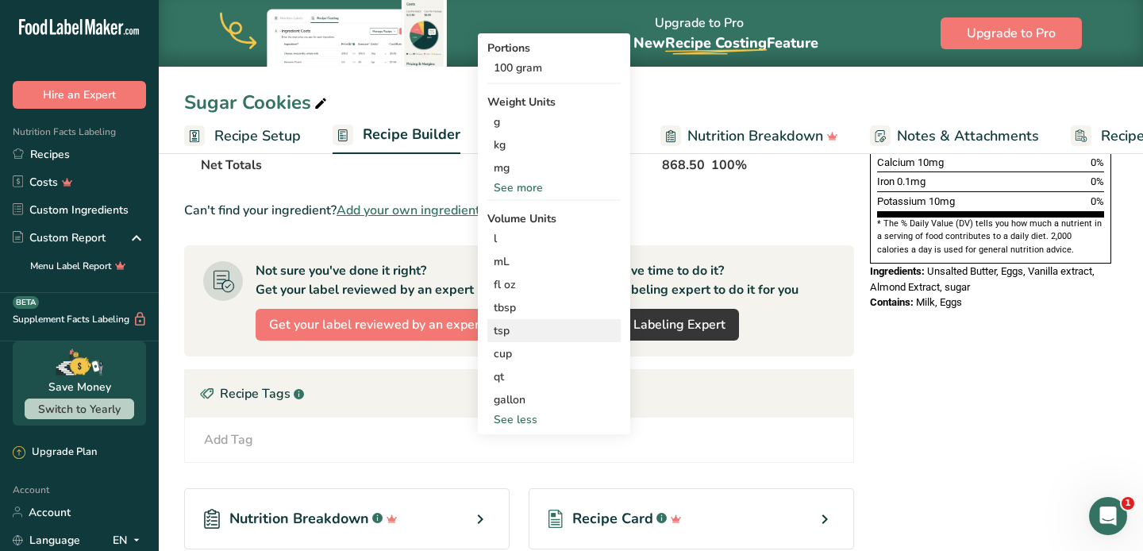
click at [524, 329] on div "tsp" at bounding box center [554, 330] width 121 height 17
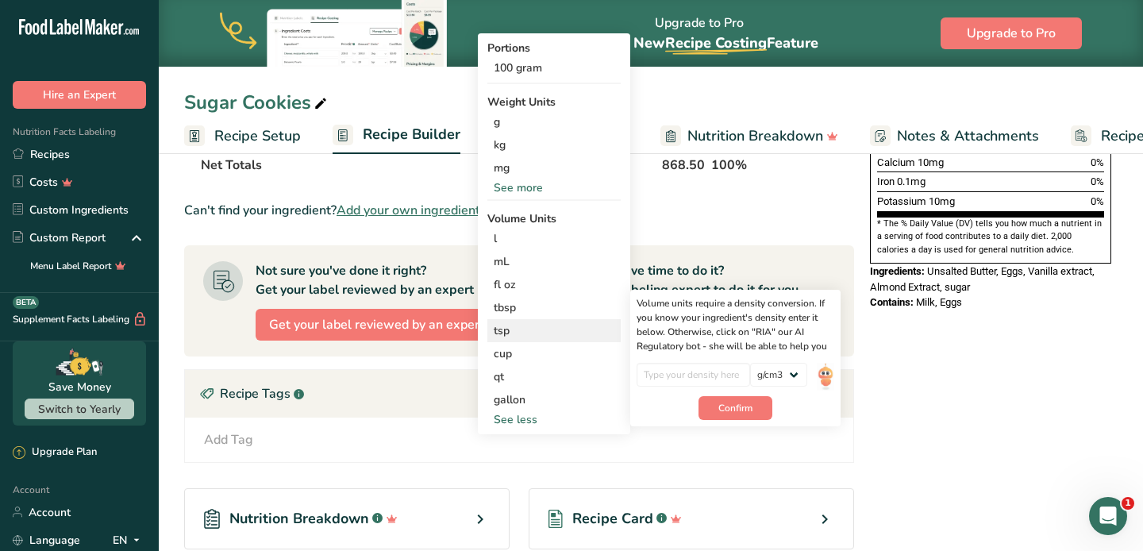
click at [524, 329] on div "tsp" at bounding box center [554, 330] width 121 height 17
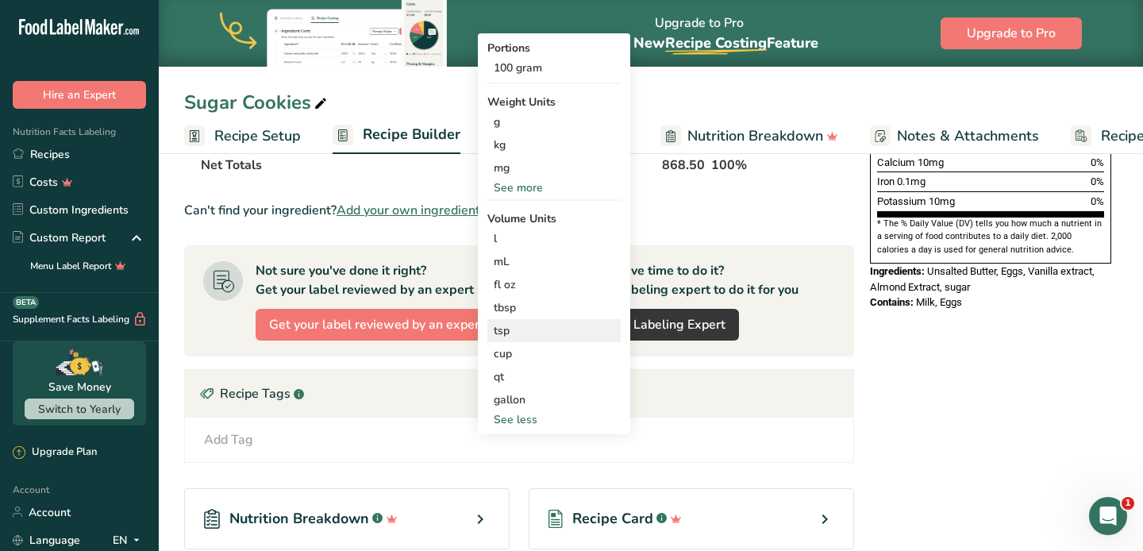
click at [524, 329] on div "tsp" at bounding box center [554, 330] width 121 height 17
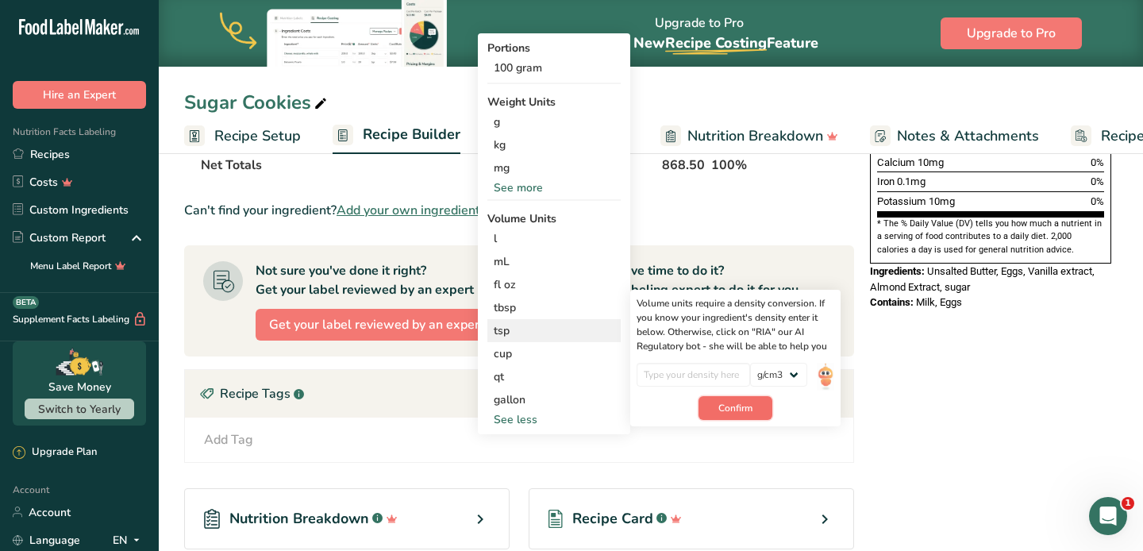
click at [741, 407] on span "Confirm" at bounding box center [735, 408] width 34 height 14
click at [706, 376] on input "number" at bounding box center [694, 375] width 114 height 24
click at [692, 381] on input "number" at bounding box center [694, 375] width 114 height 24
click at [772, 376] on select "lb/ft3 g/cm3" at bounding box center [778, 375] width 57 height 24
click at [723, 373] on input "number" at bounding box center [694, 375] width 114 height 24
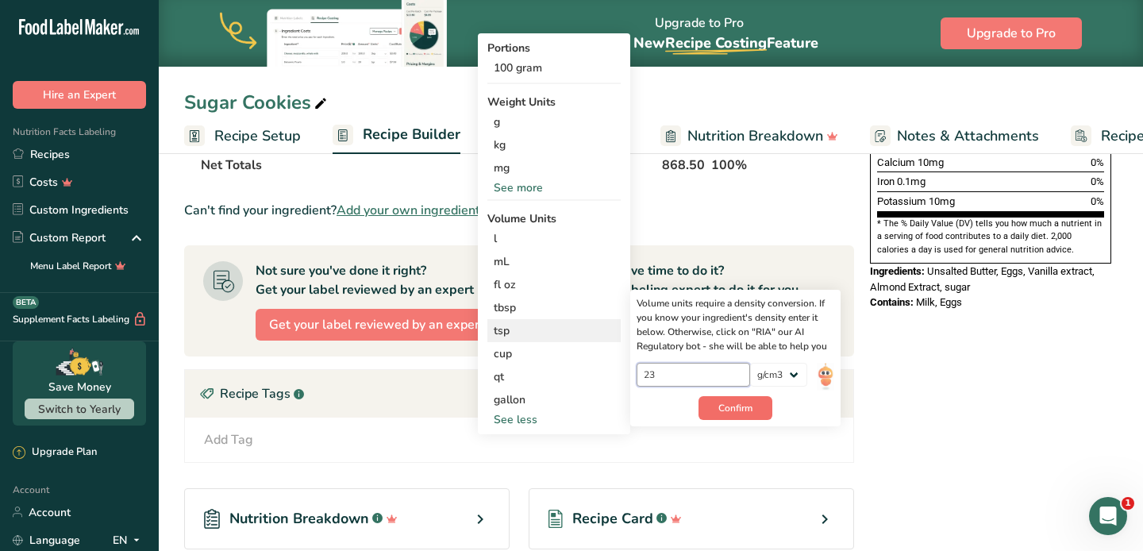
type input "2"
click at [752, 404] on span "Confirm" at bounding box center [735, 408] width 34 height 14
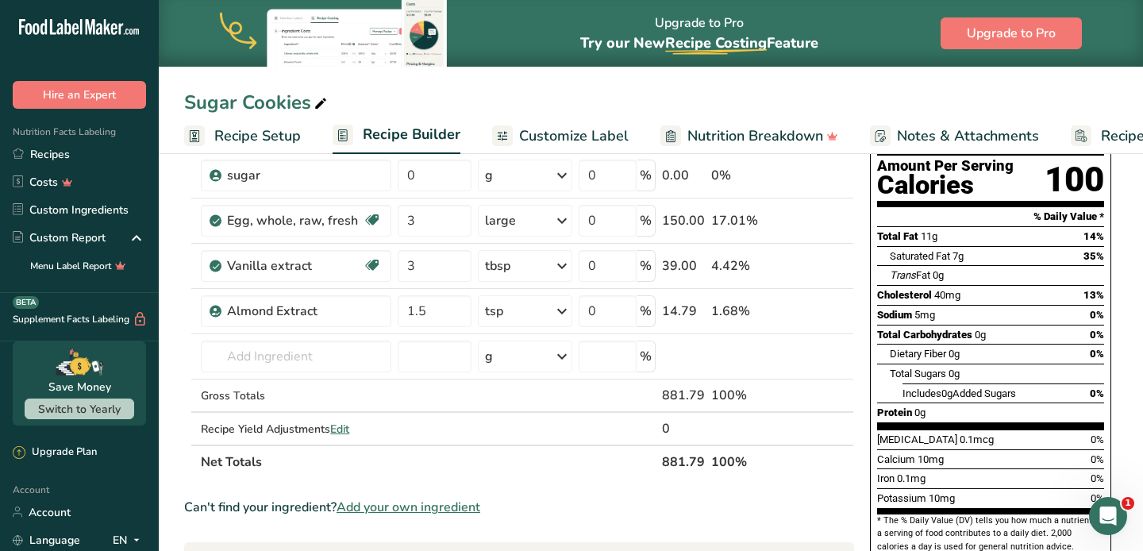
scroll to position [163, 0]
click at [310, 354] on input "text" at bounding box center [296, 357] width 190 height 32
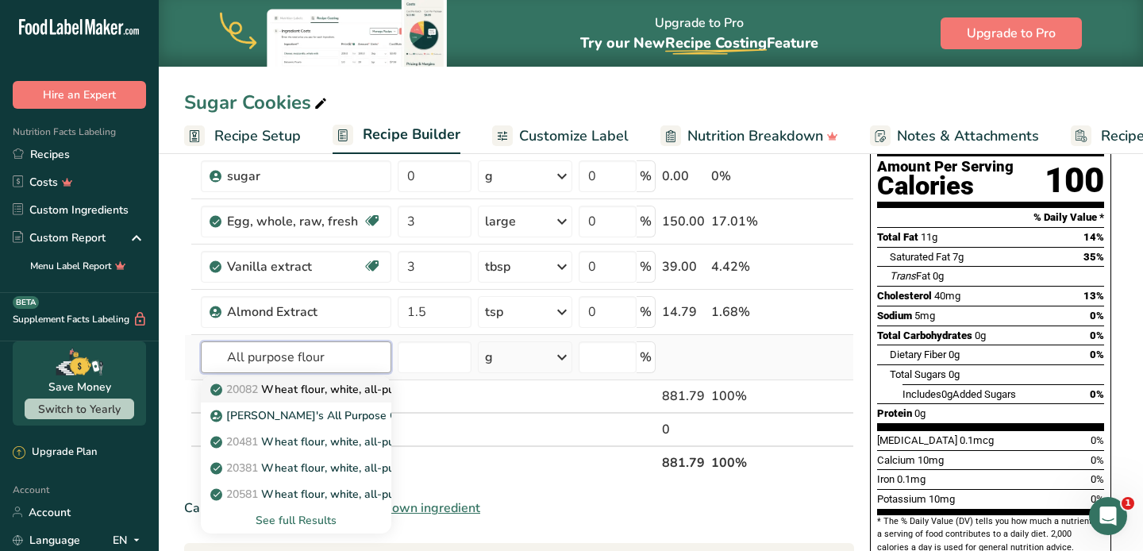
type input "All purpose flour"
click at [317, 387] on p "20082 Wheat flour, white, all-purpose, self-rising, enriched" at bounding box center [371, 389] width 315 height 17
type input "Wheat flour, white, all-purpose, self-rising, enriched"
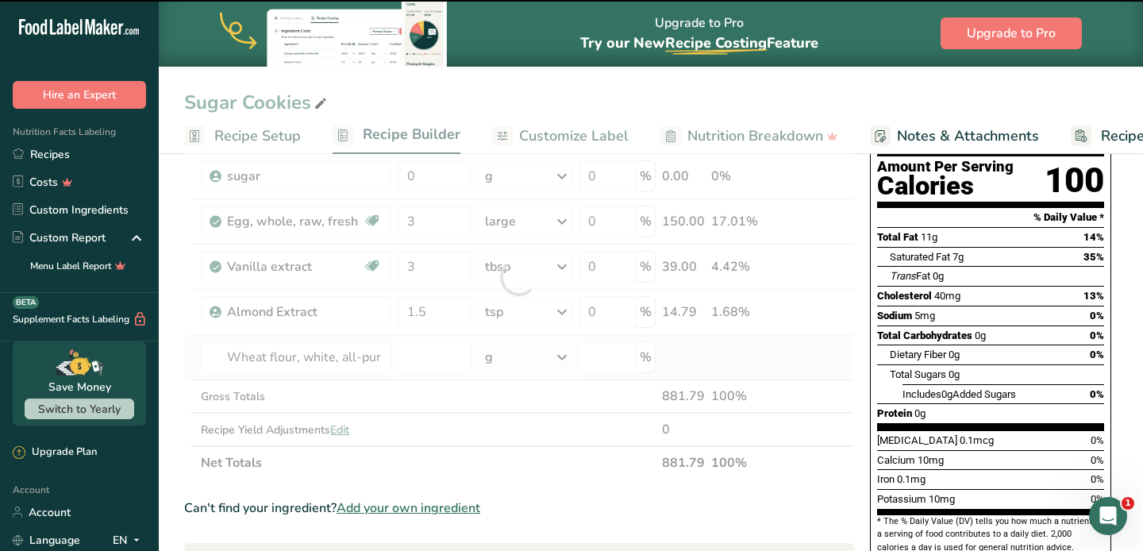
type input "0"
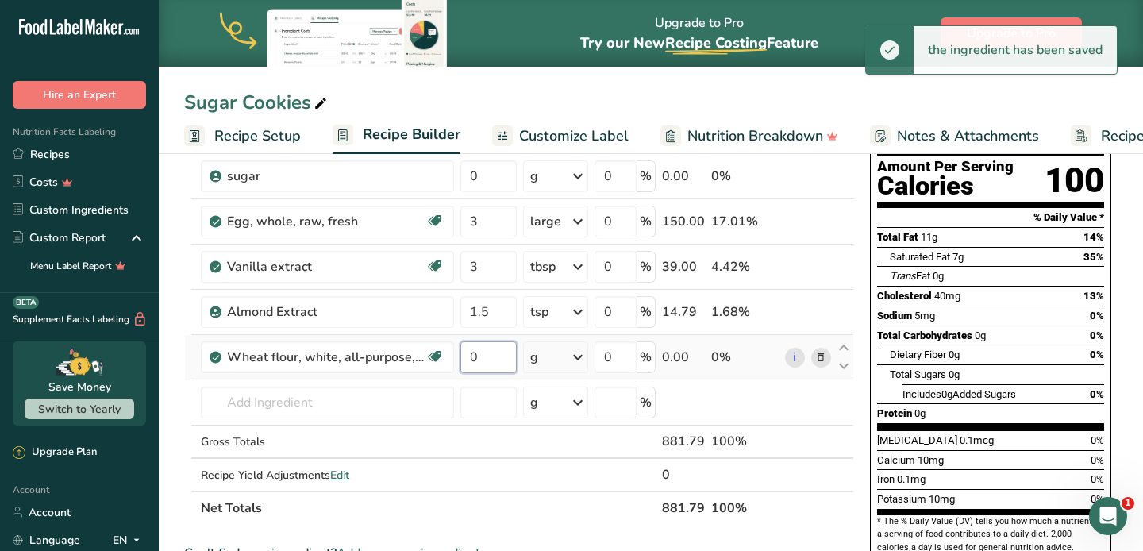
click at [495, 361] on input "0" at bounding box center [488, 357] width 56 height 32
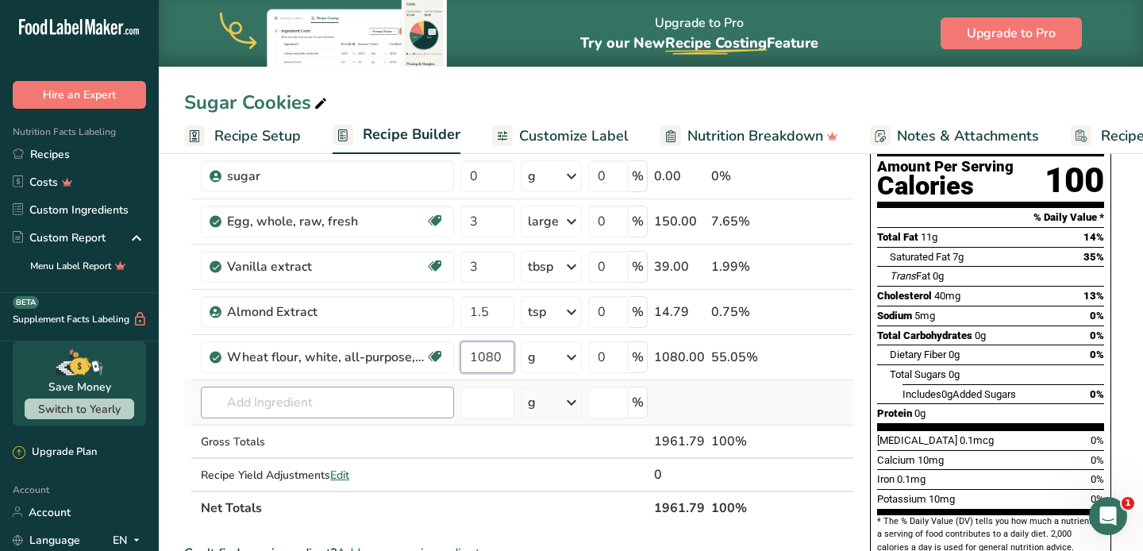
type input "1080"
click at [345, 404] on div "Ingredient * Amount * Unit * Waste * .a-a{fill:#347362;}.b-a{fill:#fff;} Grams …" at bounding box center [519, 300] width 670 height 450
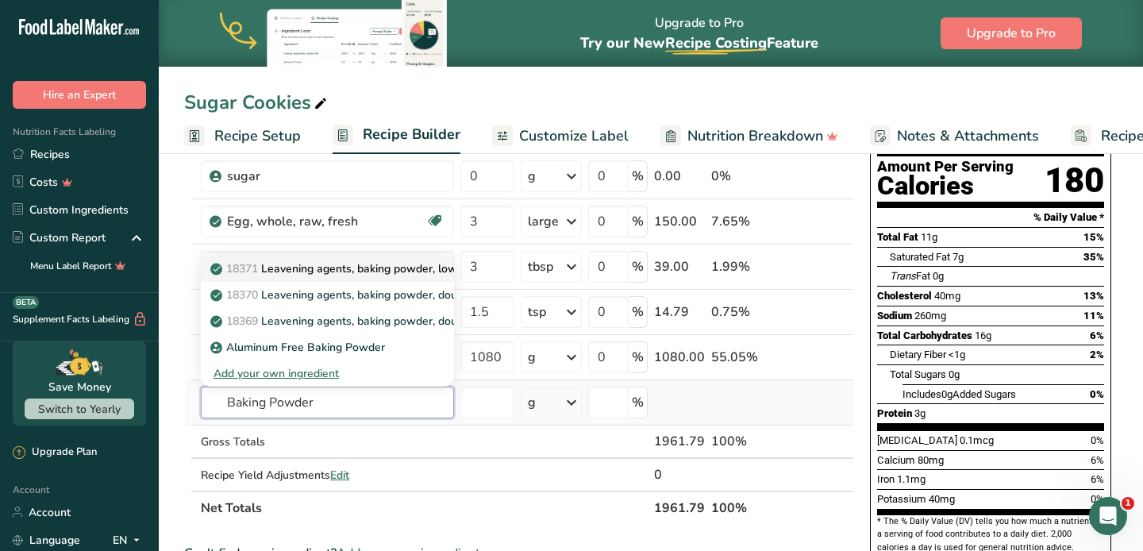
type input "Baking Powder"
click at [398, 271] on p "18371 Leavening agents, baking powder, low-sodium" at bounding box center [356, 268] width 285 height 17
type input "Leavening agents, baking powder, low-sodium"
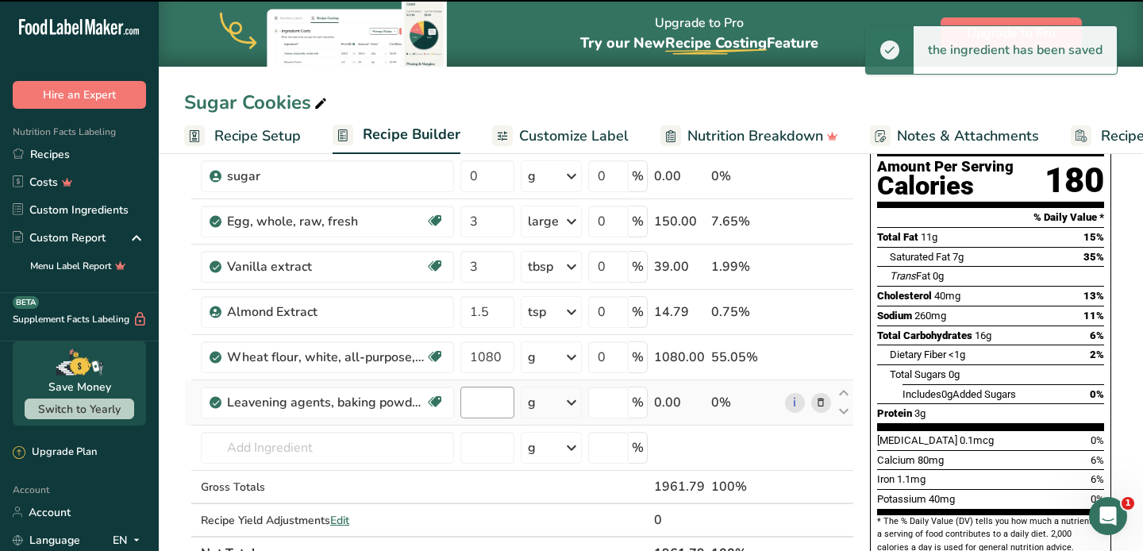
type input "0"
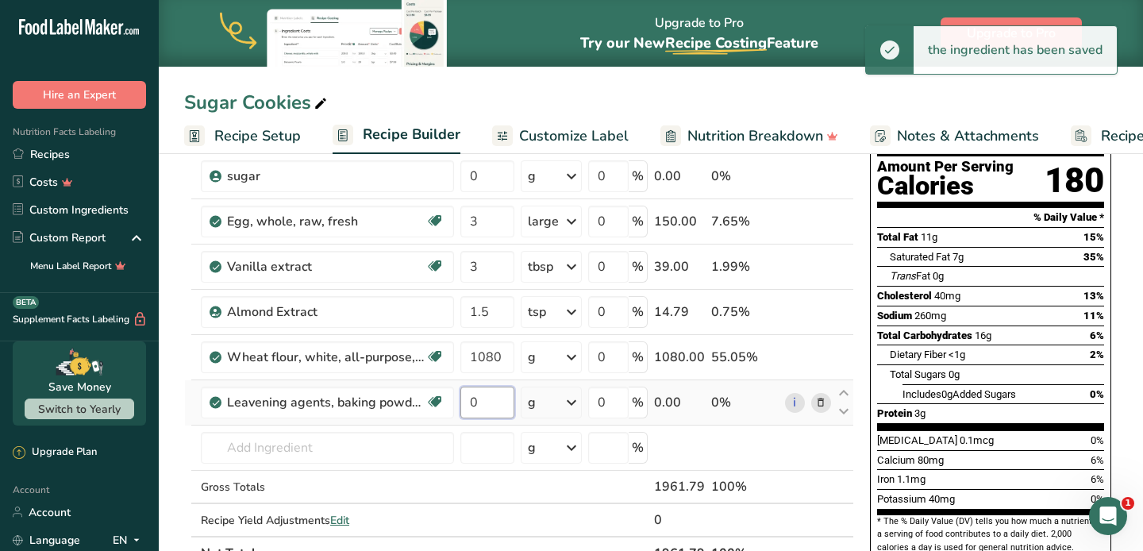
click at [504, 406] on input "0" at bounding box center [487, 403] width 54 height 32
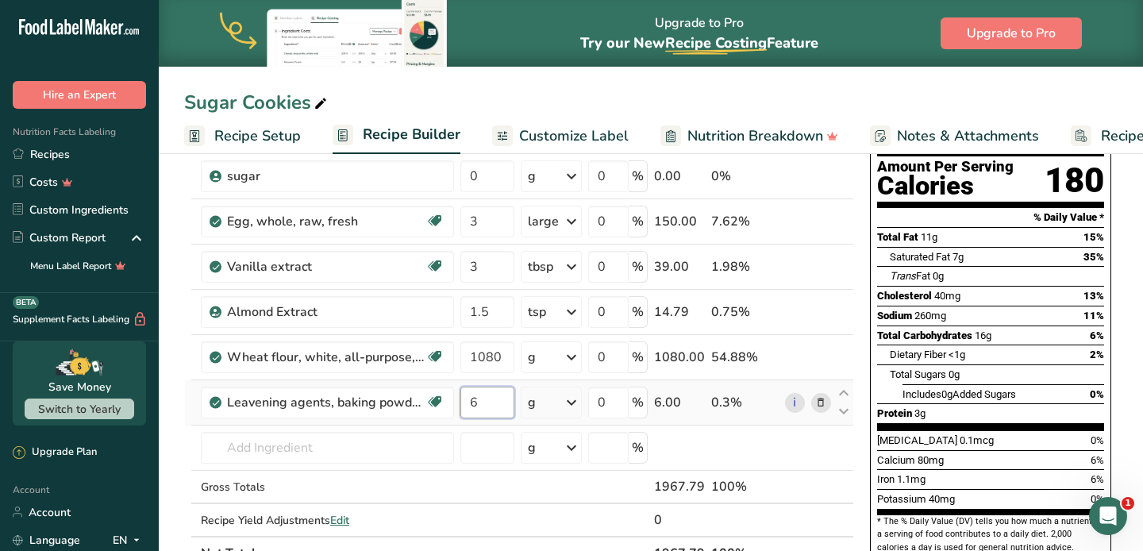
type input "6"
click at [566, 406] on div "Ingredient * Amount * Unit * Waste * .a-a{fill:#347362;}.b-a{fill:#fff;} Grams …" at bounding box center [519, 322] width 670 height 495
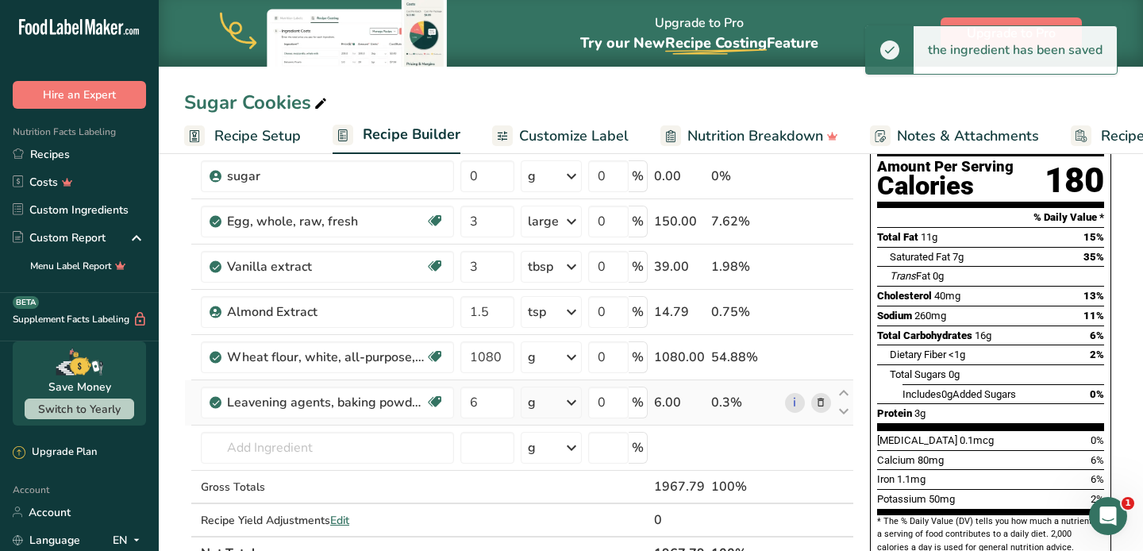
click at [567, 406] on icon at bounding box center [571, 402] width 19 height 29
click at [567, 453] on div "1 tsp" at bounding box center [596, 455] width 133 height 23
click at [270, 451] on input "text" at bounding box center [327, 448] width 253 height 32
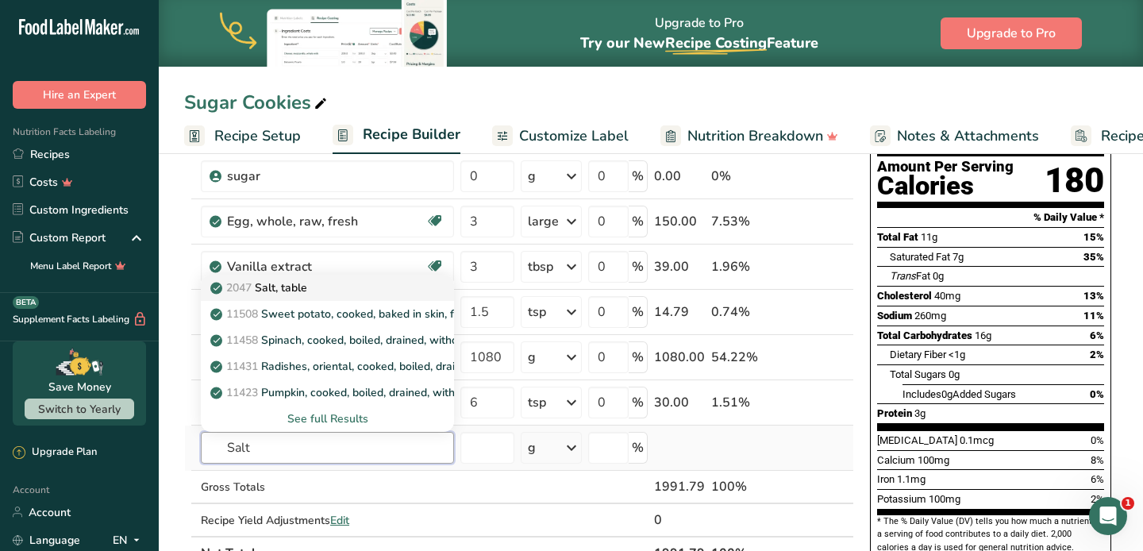
type input "Salt"
click at [311, 286] on div "2047 Salt, table" at bounding box center [315, 287] width 202 height 17
type input "Salt, table"
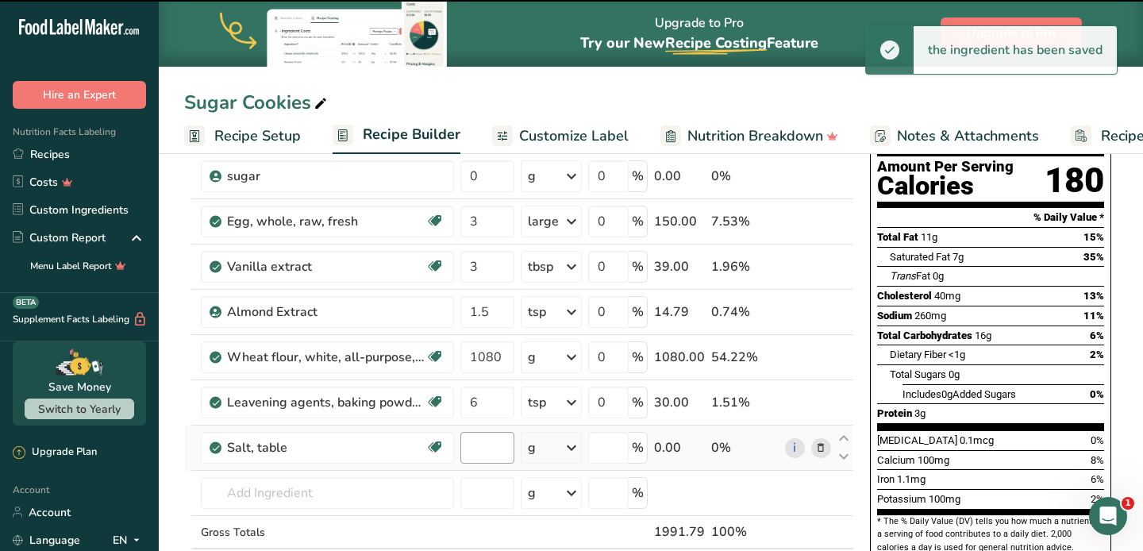
type input "0"
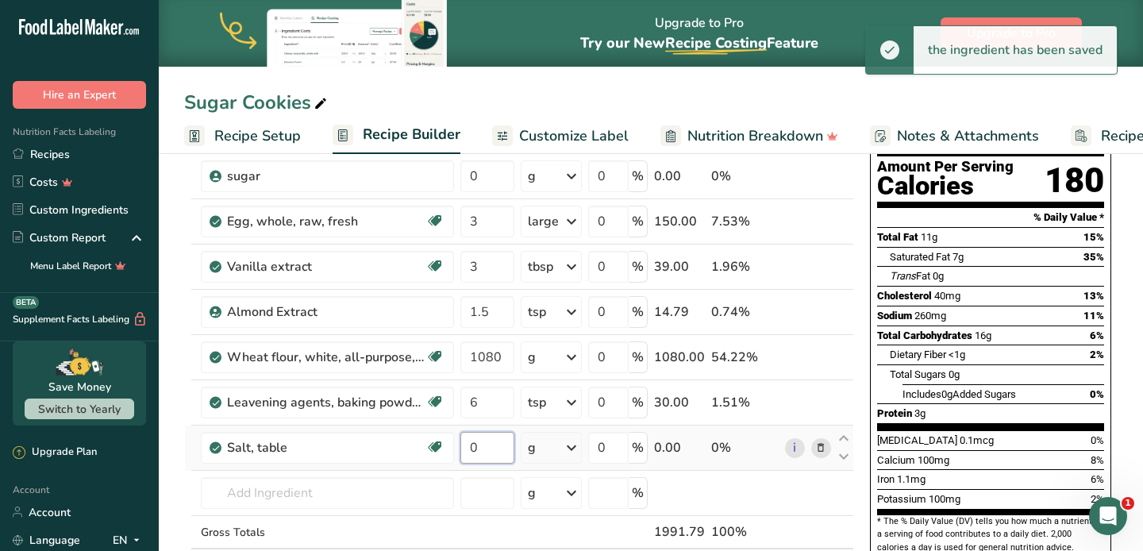
click at [490, 444] on input "0" at bounding box center [487, 448] width 54 height 32
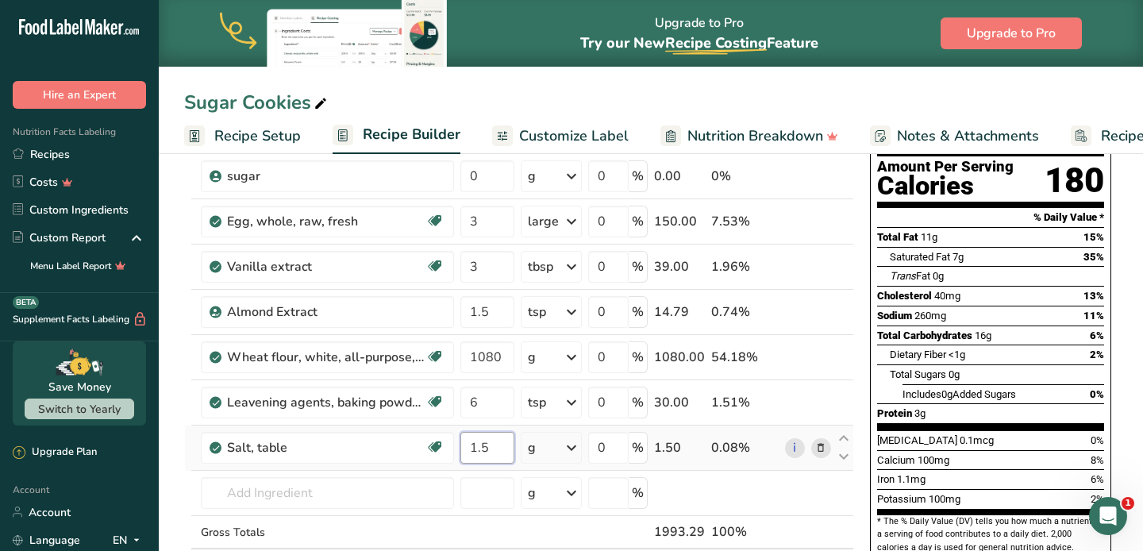
type input "1.5"
click at [560, 444] on div "Ingredient * Amount * Unit * Waste * .a-a{fill:#347362;}.b-a{fill:#fff;} Grams …" at bounding box center [519, 345] width 670 height 541
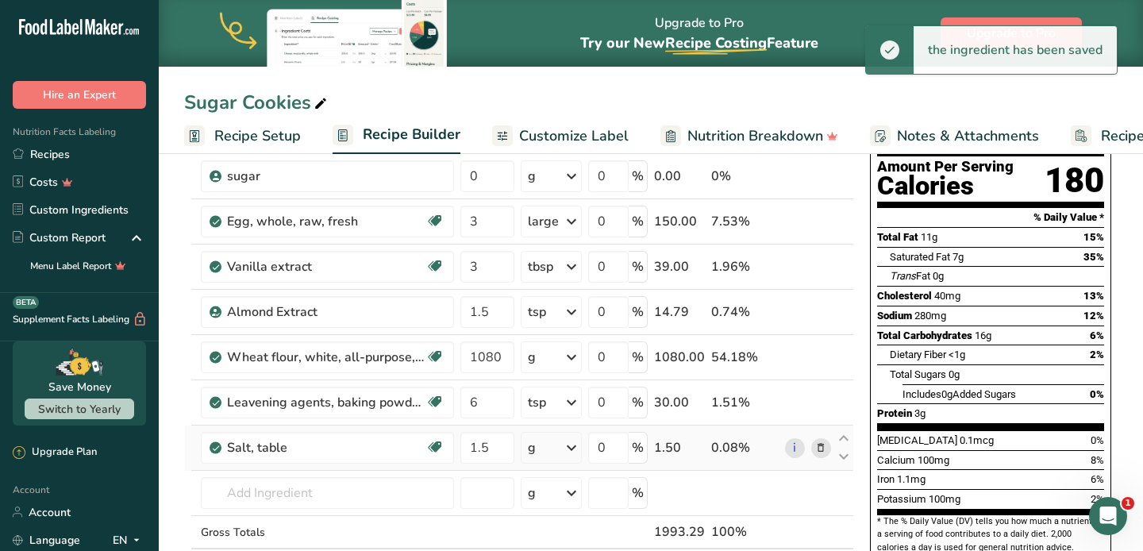
click at [573, 444] on icon at bounding box center [571, 447] width 19 height 29
click at [574, 505] on div "1 tsp" at bounding box center [596, 501] width 133 height 23
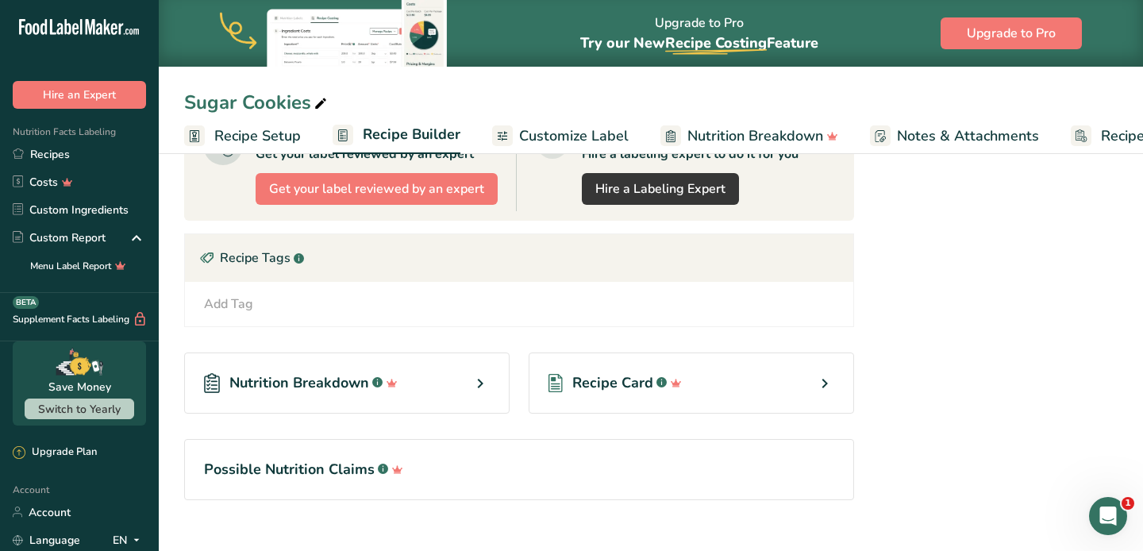
scroll to position [736, 0]
